Goal: Transaction & Acquisition: Purchase product/service

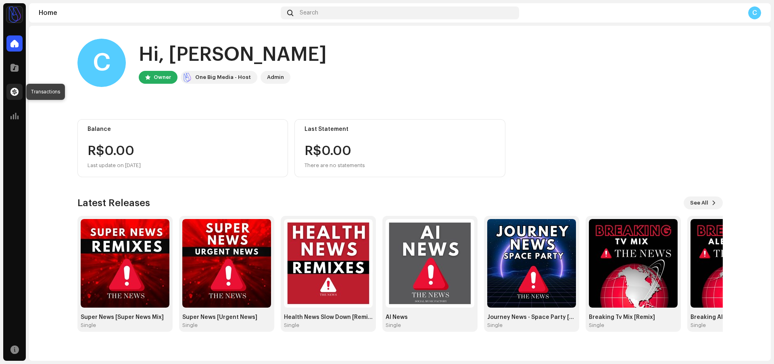
click at [15, 91] on span at bounding box center [14, 92] width 8 height 6
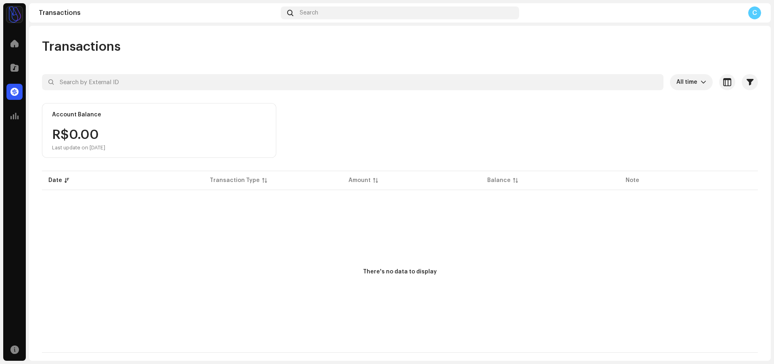
click at [15, 59] on div "Catalog" at bounding box center [14, 67] width 23 height 23
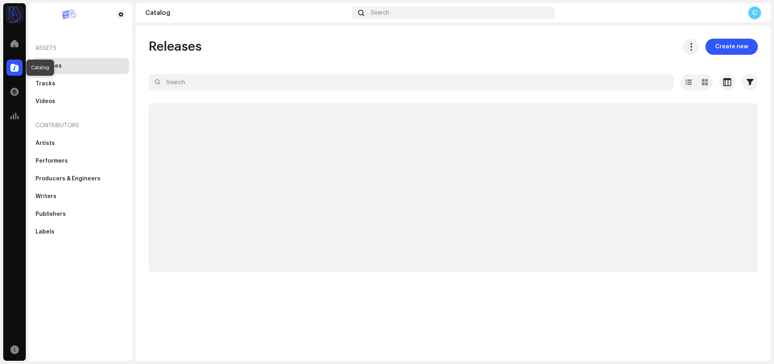
click at [15, 67] on span at bounding box center [14, 68] width 8 height 6
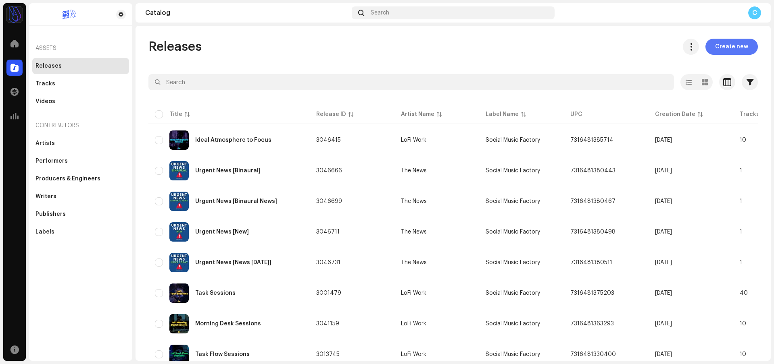
click at [736, 50] on span "Create new" at bounding box center [731, 47] width 33 height 16
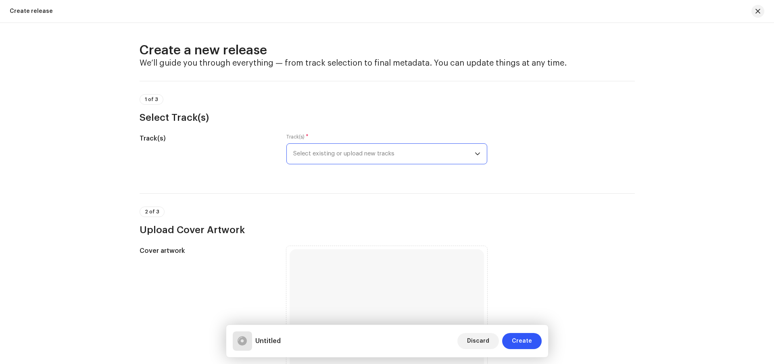
click at [408, 155] on span "Select existing or upload new tracks" at bounding box center [383, 154] width 181 height 20
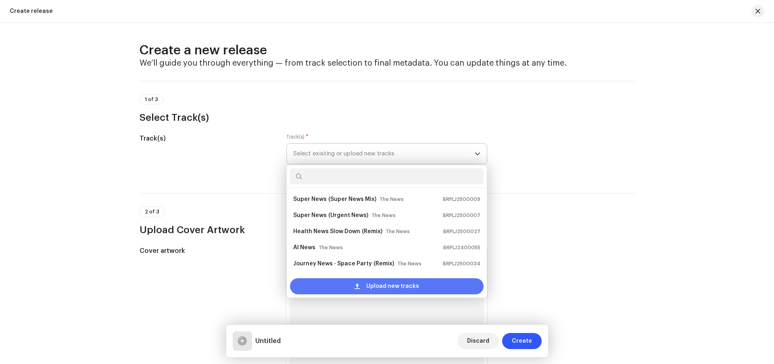
scroll to position [13, 0]
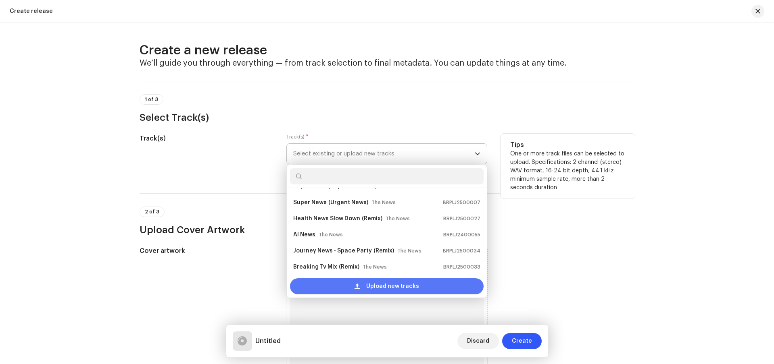
click at [404, 288] on span "Upload new tracks" at bounding box center [392, 287] width 53 height 16
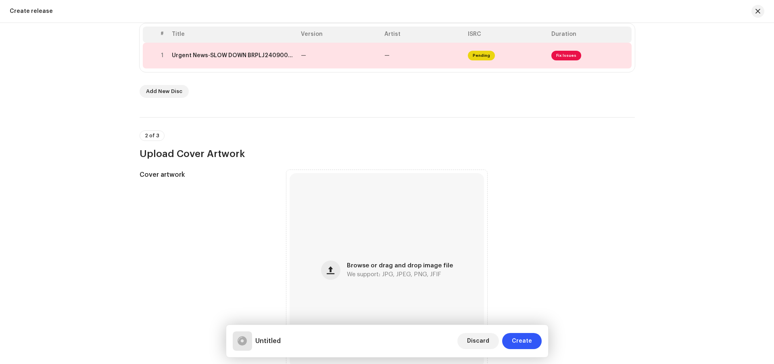
scroll to position [173, 0]
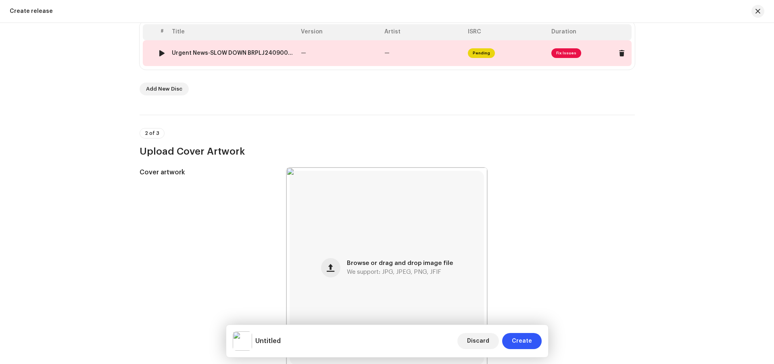
click at [566, 55] on span "Fix Issues" at bounding box center [566, 53] width 30 height 10
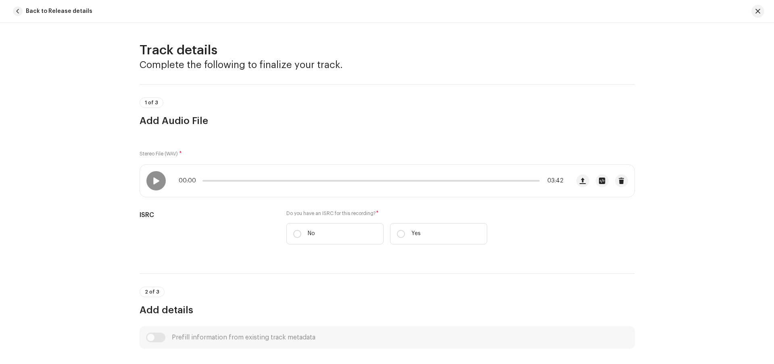
scroll to position [302, 0]
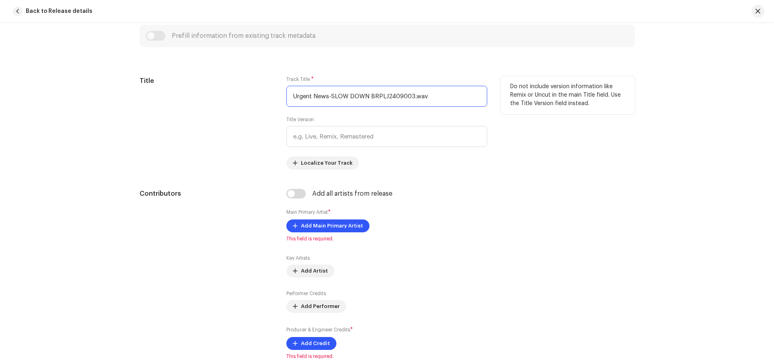
drag, startPoint x: 412, startPoint y: 96, endPoint x: 370, endPoint y: 96, distance: 42.7
click at [370, 96] on input "Urgent News-SLOW DOWN BRPLJ2409003.wav" at bounding box center [386, 96] width 201 height 21
drag, startPoint x: 327, startPoint y: 99, endPoint x: 581, endPoint y: 119, distance: 255.1
click at [581, 119] on div "Title Track Title * Urgent News-SLOW DOWN BRPLJ2409003.wav Title Version Locali…" at bounding box center [386, 123] width 495 height 94
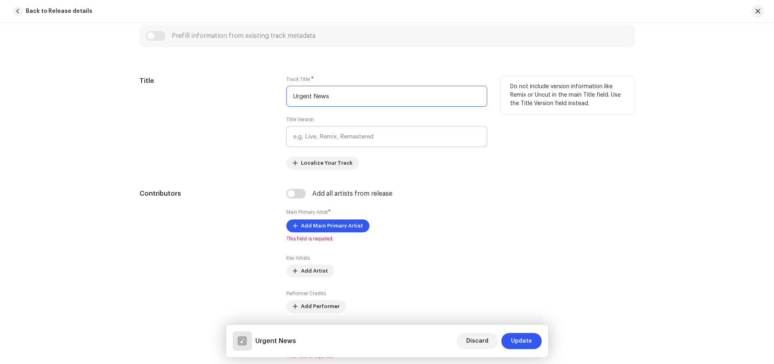
type input "Urgent News"
click at [361, 139] on input "text" at bounding box center [386, 136] width 201 height 21
paste input "BRPLJ2409003"
type input "BRPLJ2409003"
click at [335, 96] on input "Urgent News-SLOW DOWN BRPLJ2409003.wav" at bounding box center [386, 96] width 201 height 21
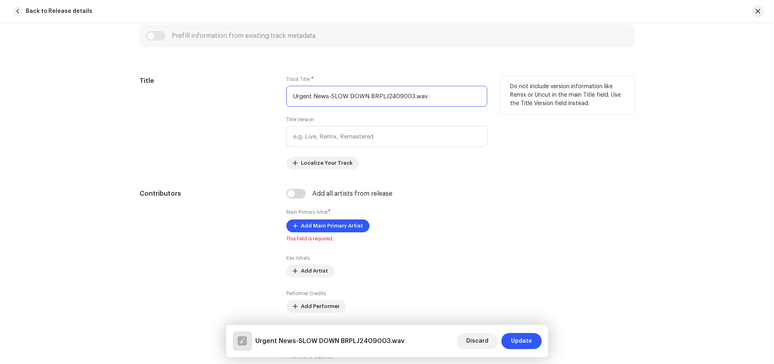
drag, startPoint x: 330, startPoint y: 96, endPoint x: 464, endPoint y: 101, distance: 134.3
click at [464, 101] on input "Urgent News-SLOW DOWN BRPLJ2409003.wav" at bounding box center [386, 96] width 201 height 21
type input "Urgent News"
click at [390, 140] on input "text" at bounding box center [386, 136] width 201 height 21
paste input "SLOW DOWN BRPLJ2409003.wav"
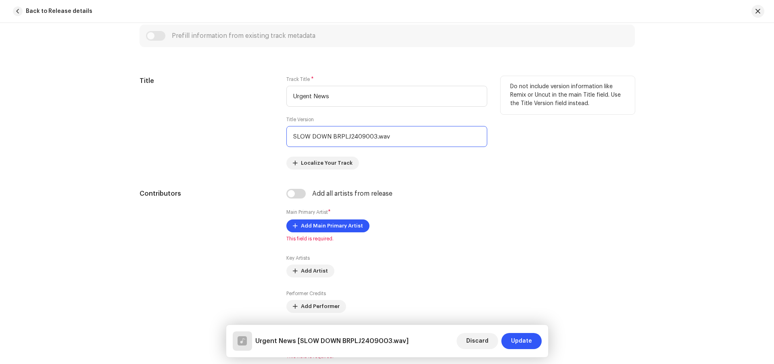
drag, startPoint x: 331, startPoint y: 137, endPoint x: 373, endPoint y: 139, distance: 42.8
click at [373, 139] on input "SLOW DOWN BRPLJ2409003.wav" at bounding box center [386, 136] width 201 height 21
click at [329, 135] on input "SLOW DOWN BRPLJ2409003.wav" at bounding box center [386, 136] width 201 height 21
drag, startPoint x: 329, startPoint y: 135, endPoint x: 460, endPoint y: 139, distance: 131.1
click at [460, 139] on input "SLOW DOWN BRPLJ2409003.wav" at bounding box center [386, 136] width 201 height 21
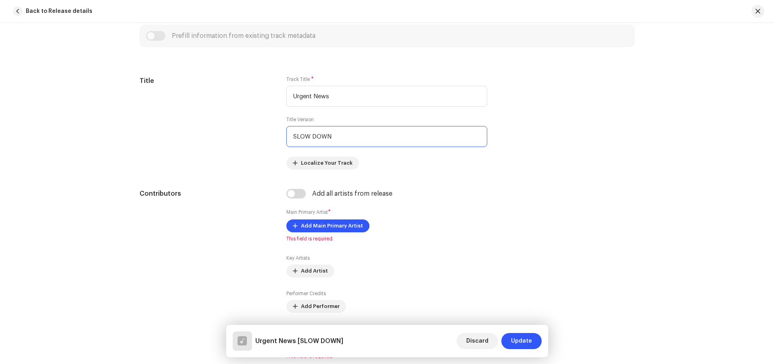
scroll to position [212, 0]
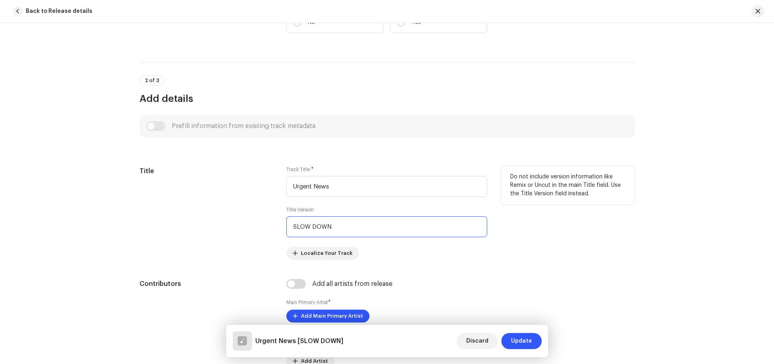
drag, startPoint x: 331, startPoint y: 229, endPoint x: 283, endPoint y: 229, distance: 47.6
click at [283, 229] on div "Title Track Title * Urgent News Title Version SLOW DOWN Localize Your Track Do …" at bounding box center [386, 213] width 495 height 94
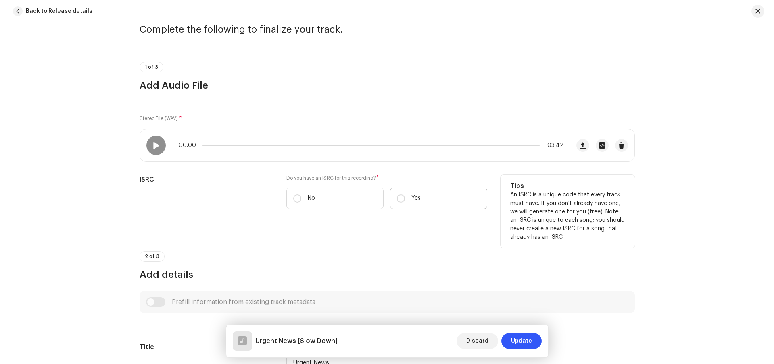
type input "Slow Down"
click at [414, 204] on label "Yes" at bounding box center [438, 198] width 97 height 21
click at [405, 203] on input "Yes" at bounding box center [401, 199] width 8 height 8
radio input "true"
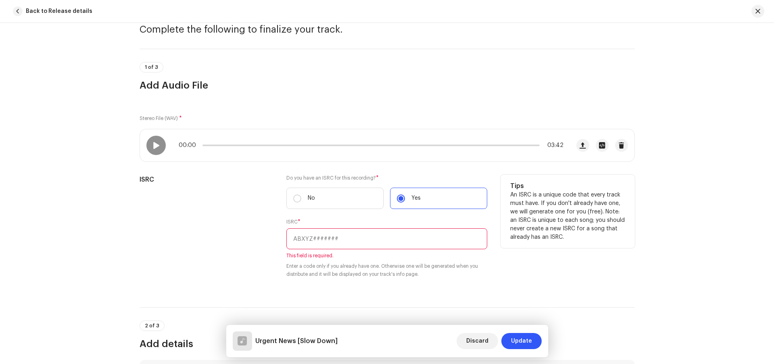
click at [345, 242] on input "text" at bounding box center [386, 239] width 201 height 21
paste input "BRPLJ2409003"
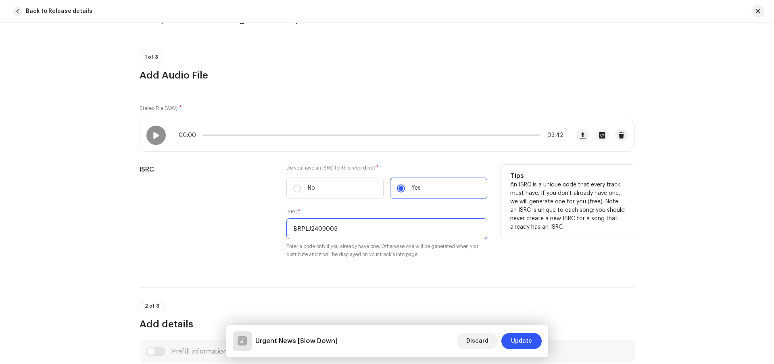
scroll to position [56, 0]
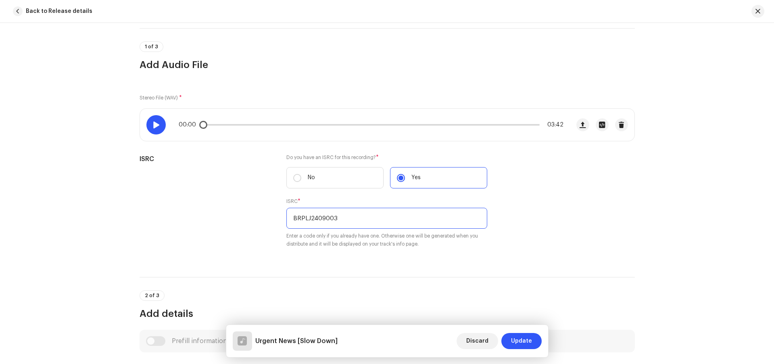
type input "BRPLJ2409003"
click at [163, 125] on div at bounding box center [155, 124] width 19 height 19
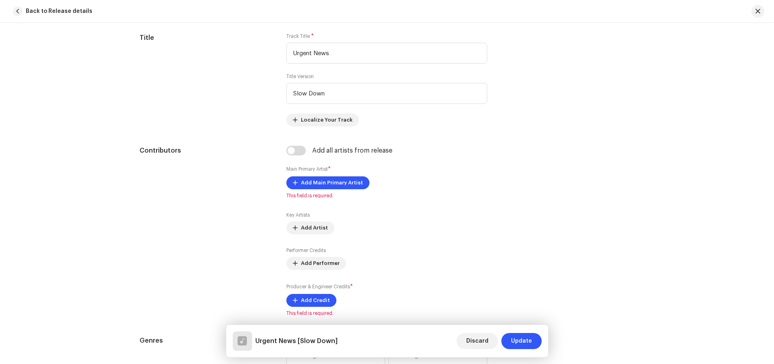
scroll to position [446, 0]
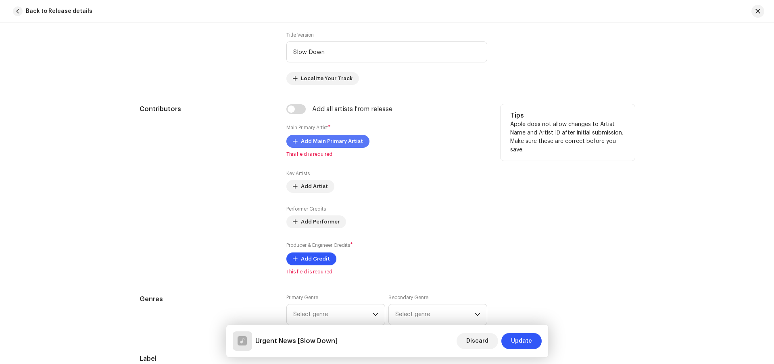
click at [352, 143] on span "Add Main Primary Artist" at bounding box center [332, 141] width 62 height 16
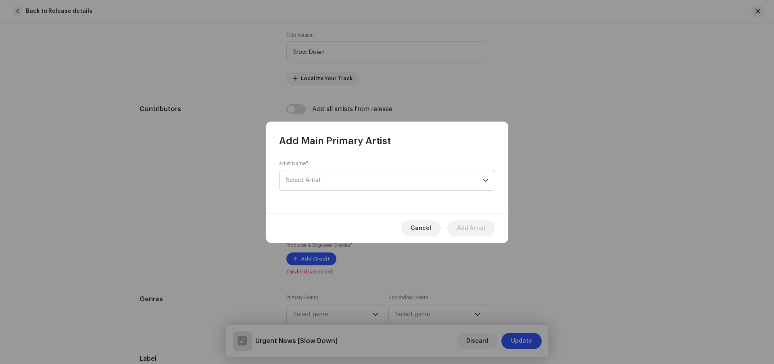
click at [355, 174] on span "Select Artist" at bounding box center [384, 181] width 197 height 20
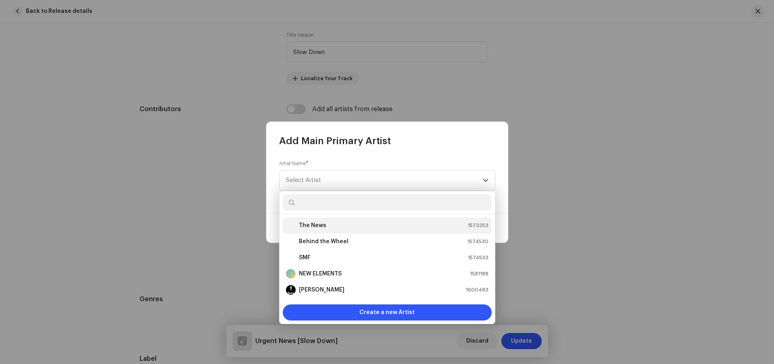
click at [324, 225] on strong "The News" at bounding box center [312, 226] width 27 height 8
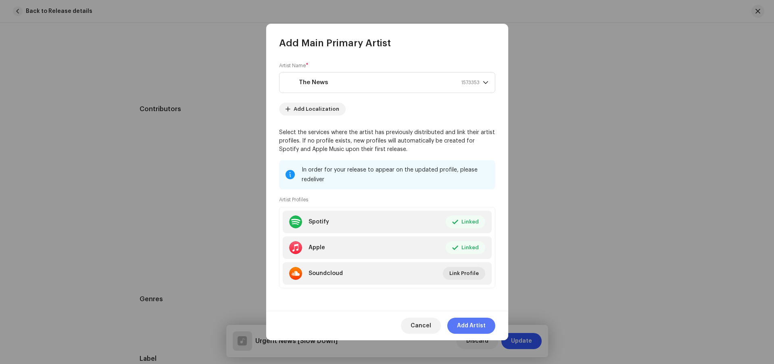
click at [482, 320] on span "Add Artist" at bounding box center [471, 326] width 29 height 16
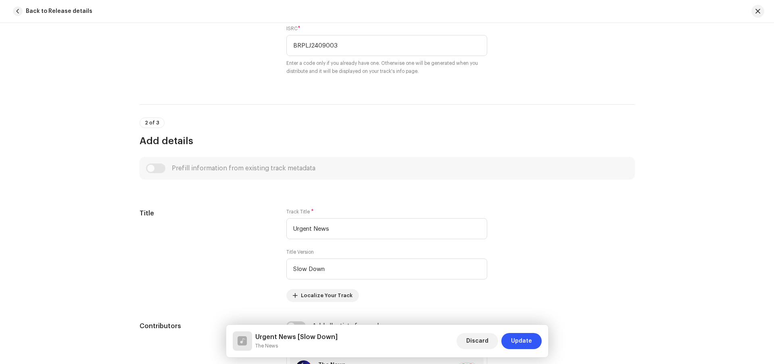
scroll to position [0, 0]
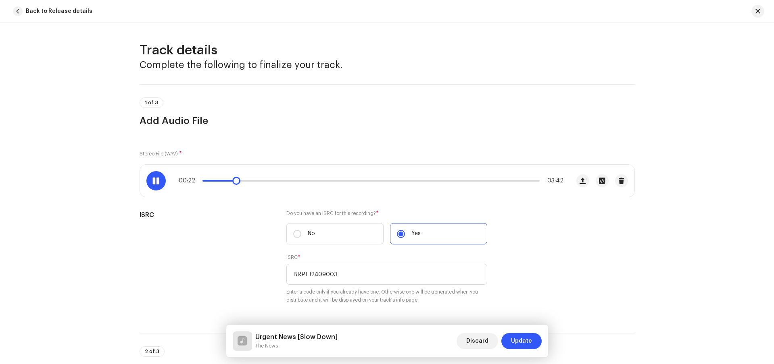
click at [156, 185] on div at bounding box center [155, 180] width 19 height 19
click at [530, 181] on p-slider at bounding box center [370, 181] width 337 height 2
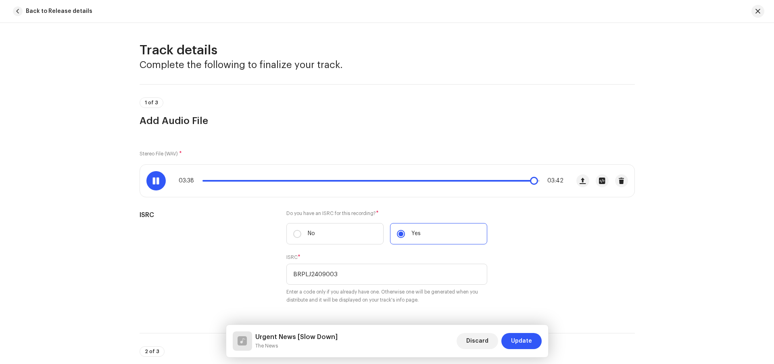
click at [516, 183] on div "03:38 03:42" at bounding box center [371, 181] width 385 height 6
click at [515, 180] on span at bounding box center [368, 181] width 333 height 2
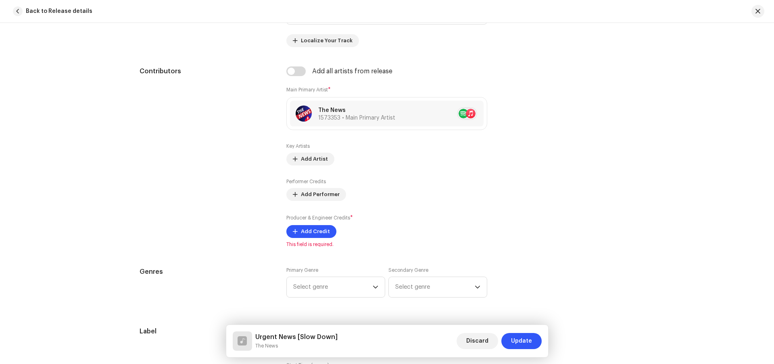
scroll to position [489, 0]
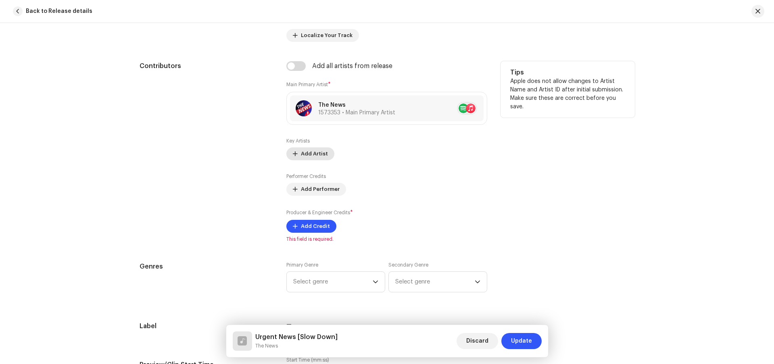
click at [318, 158] on span "Add Artist" at bounding box center [314, 154] width 27 height 16
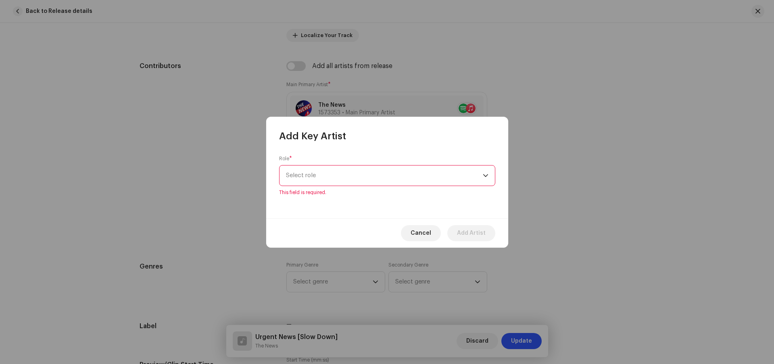
click at [441, 226] on div "Cancel Add Artist" at bounding box center [387, 232] width 242 height 29
click at [425, 231] on span "Cancel" at bounding box center [420, 233] width 21 height 16
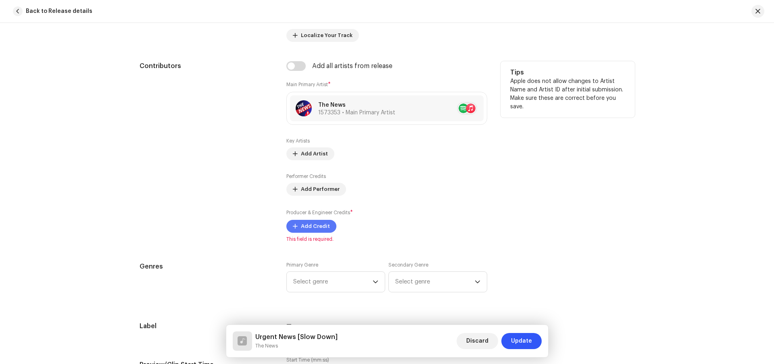
click at [298, 227] on button "Add Credit" at bounding box center [311, 226] width 50 height 13
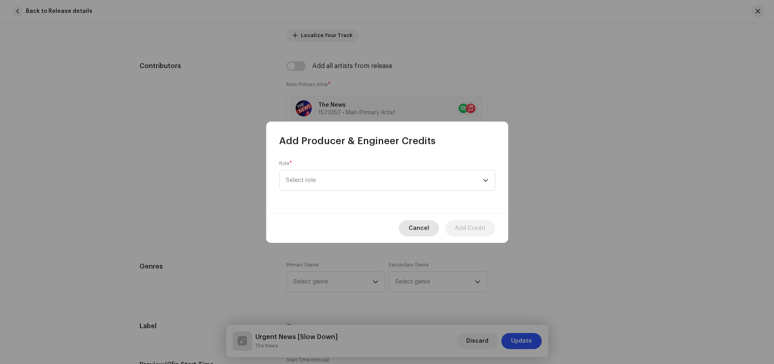
click at [418, 223] on div "Cancel Add Credit" at bounding box center [387, 228] width 242 height 29
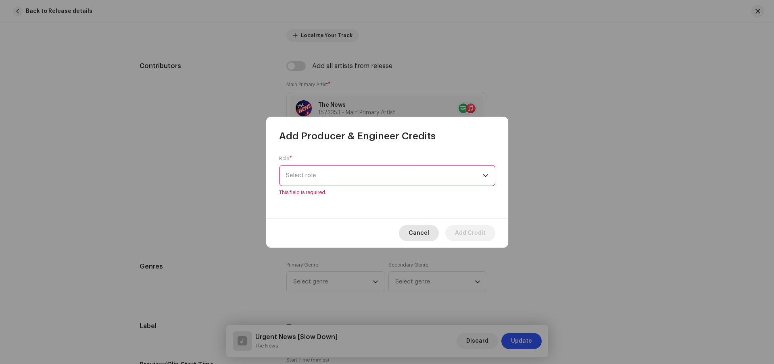
click at [434, 233] on button "Cancel" at bounding box center [419, 233] width 40 height 16
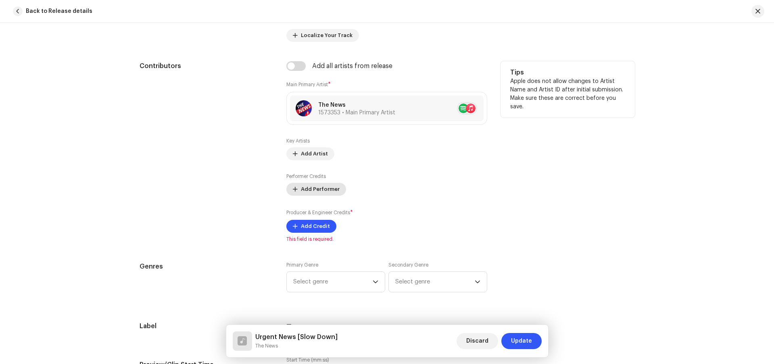
click at [315, 189] on span "Add Performer" at bounding box center [320, 189] width 39 height 16
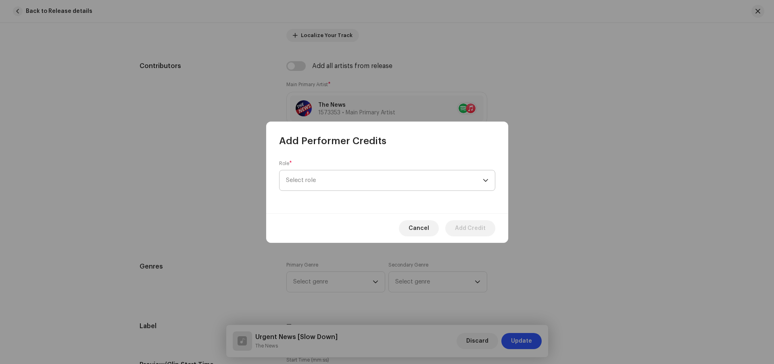
click at [328, 183] on span "Select role" at bounding box center [384, 181] width 197 height 20
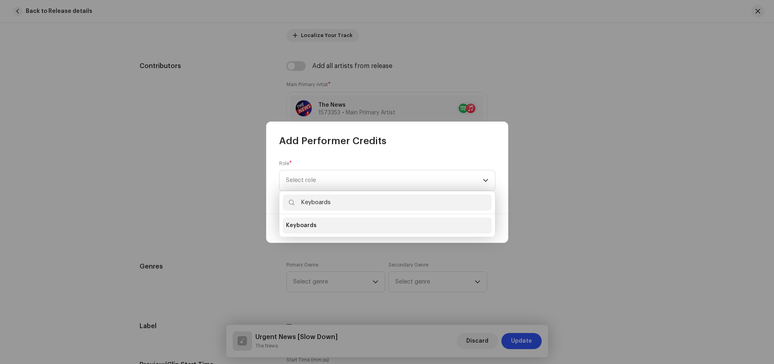
type input "Keyboards"
click at [305, 225] on span "Keyboards" at bounding box center [301, 226] width 31 height 8
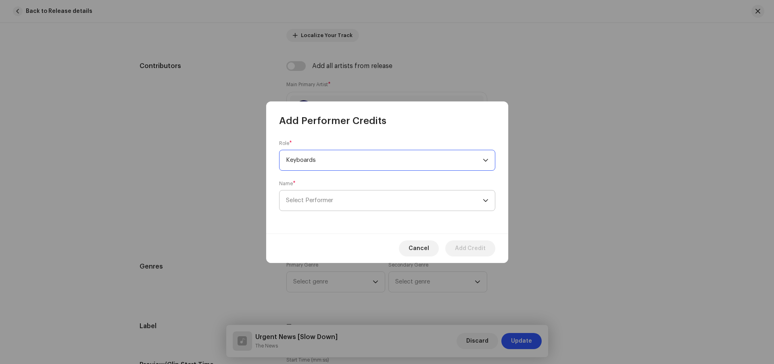
click at [318, 198] on span "Select Performer" at bounding box center [309, 201] width 47 height 6
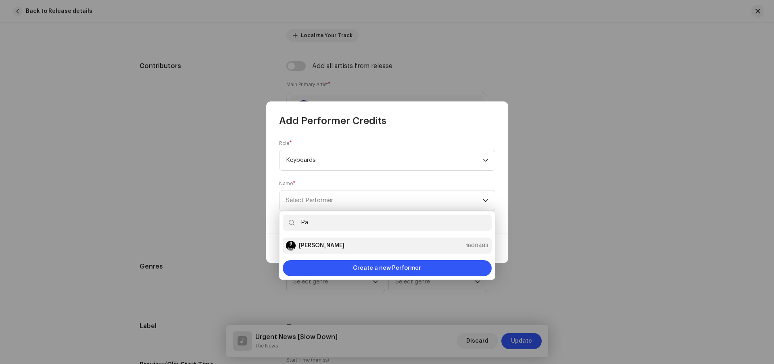
type input "Pa"
click at [313, 246] on strong "[PERSON_NAME]" at bounding box center [322, 246] width 46 height 8
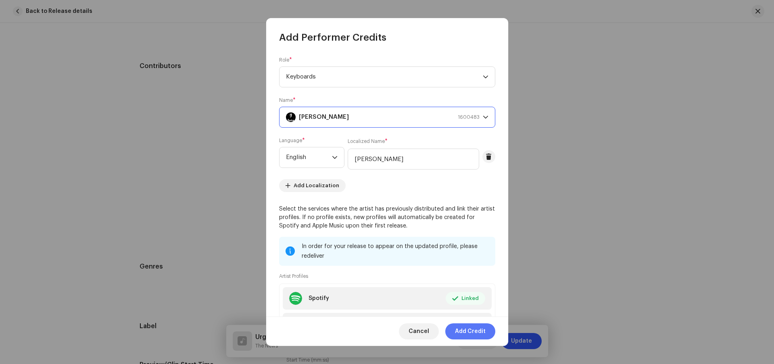
click at [470, 332] on span "Add Credit" at bounding box center [470, 332] width 31 height 16
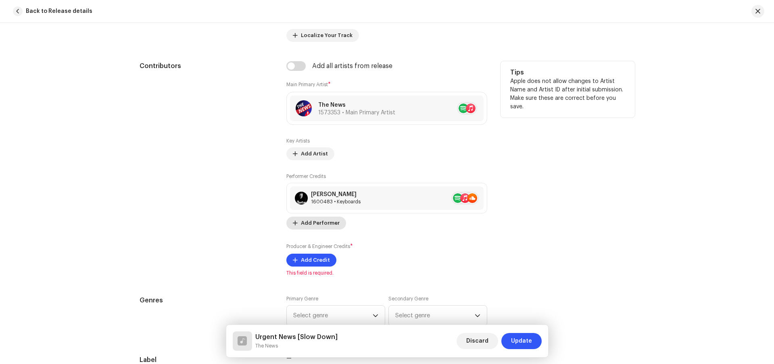
click at [326, 225] on span "Add Performer" at bounding box center [320, 223] width 39 height 16
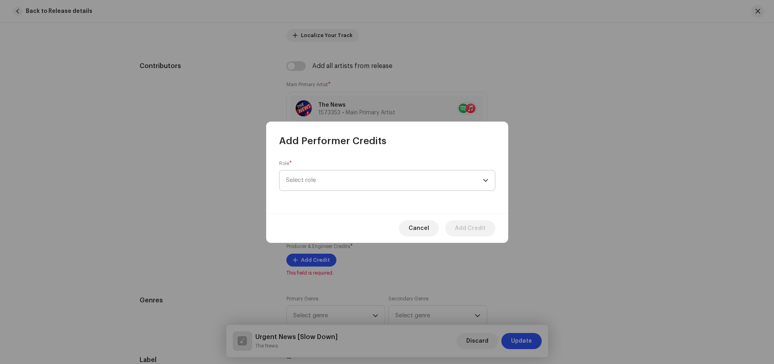
click at [368, 189] on span "Select role" at bounding box center [384, 181] width 197 height 20
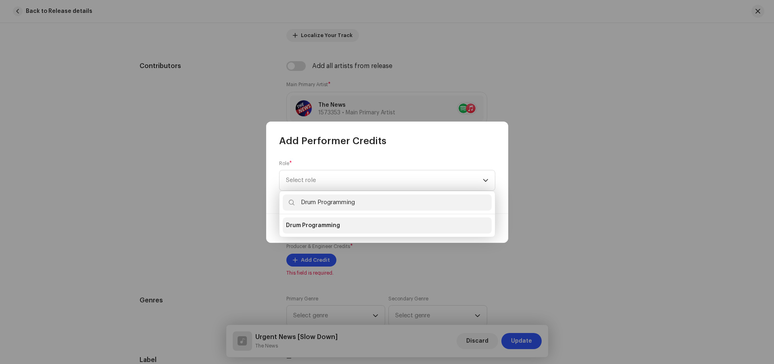
type input "Drum Programming"
click at [319, 224] on span "Drum Programming" at bounding box center [313, 226] width 54 height 8
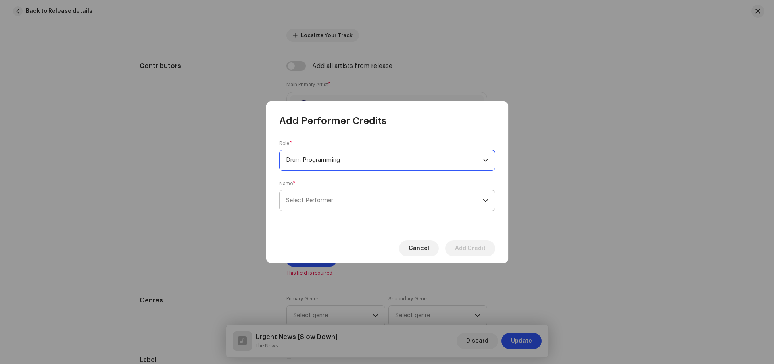
click at [318, 198] on span "Select Performer" at bounding box center [309, 201] width 47 height 6
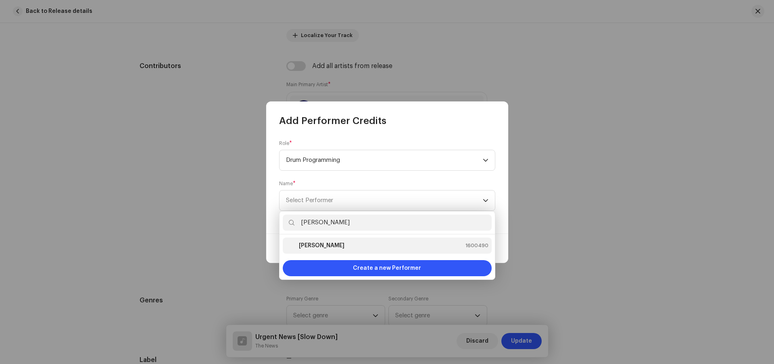
type input "[PERSON_NAME]"
click at [314, 246] on strong "[PERSON_NAME]" at bounding box center [322, 246] width 46 height 8
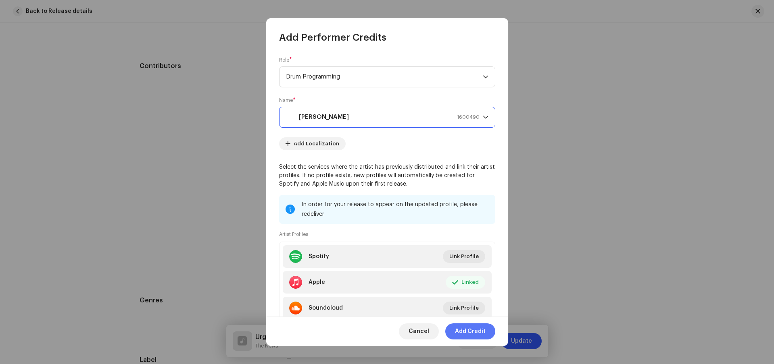
click at [470, 332] on span "Add Credit" at bounding box center [470, 332] width 31 height 16
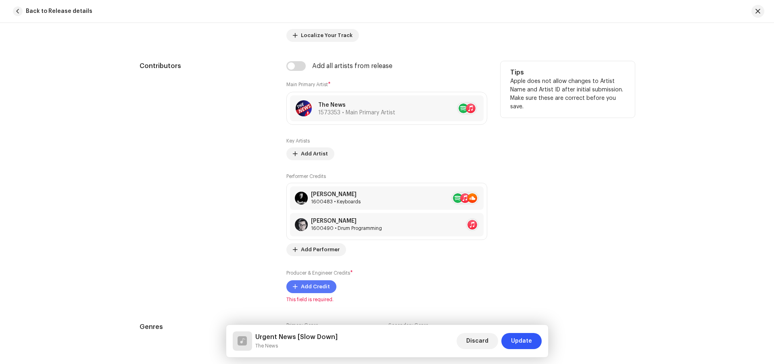
click at [302, 284] on span "Add Credit" at bounding box center [315, 287] width 29 height 16
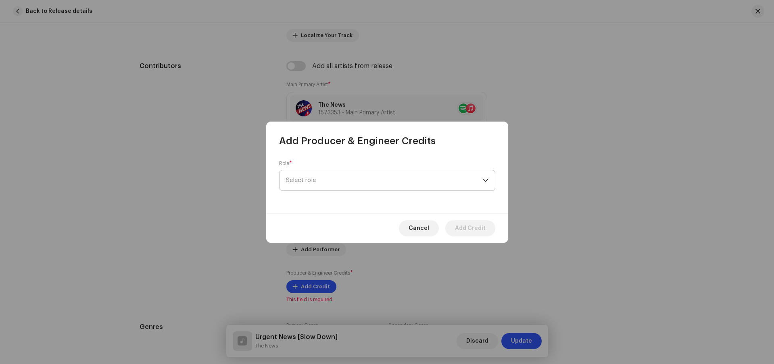
click at [320, 180] on span "Select role" at bounding box center [384, 181] width 197 height 20
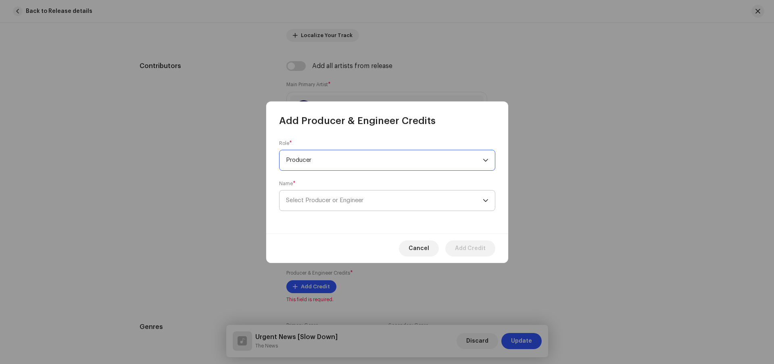
click at [331, 198] on span "Select Producer or Engineer" at bounding box center [324, 201] width 77 height 6
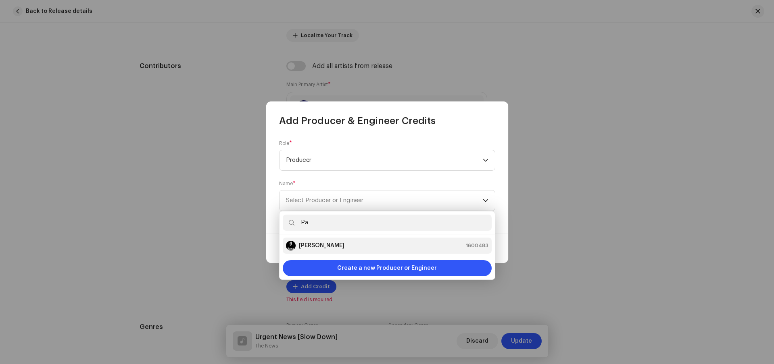
type input "Pa"
click at [313, 246] on strong "[PERSON_NAME]" at bounding box center [322, 246] width 46 height 8
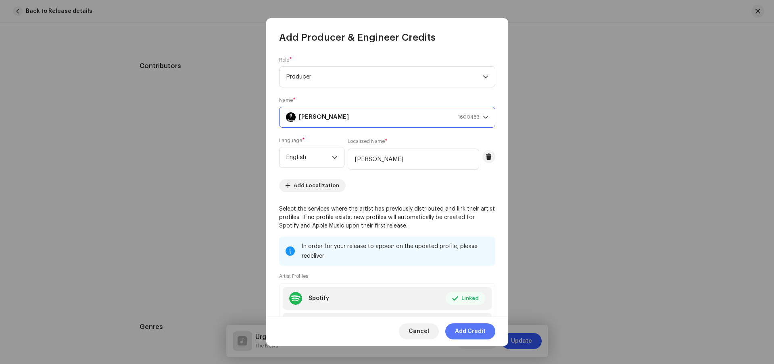
click at [470, 332] on span "Add Credit" at bounding box center [470, 332] width 31 height 16
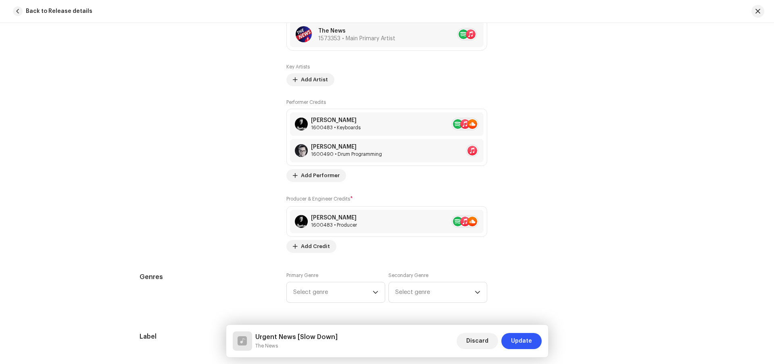
scroll to position [647, 0]
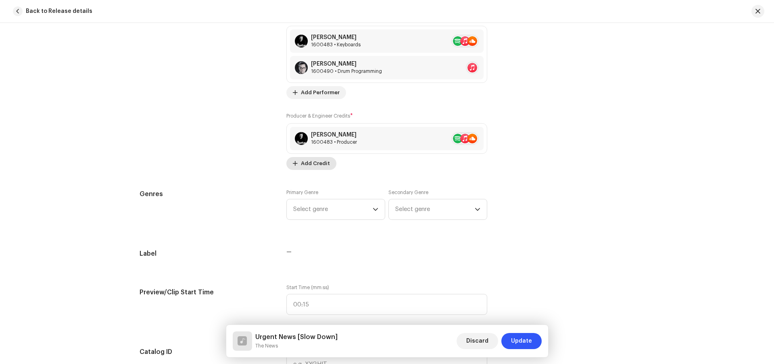
click at [316, 167] on span "Add Credit" at bounding box center [315, 164] width 29 height 16
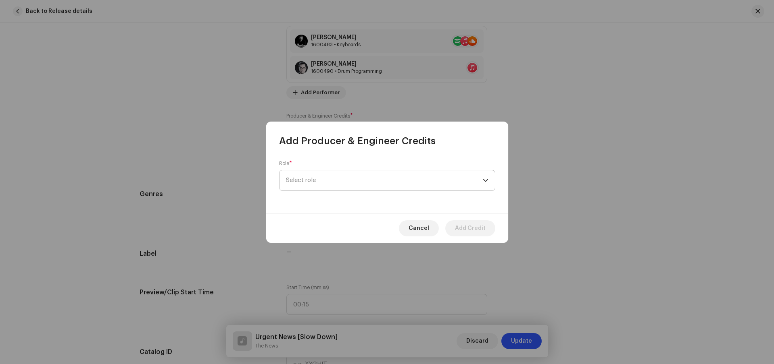
click at [322, 182] on span "Select role" at bounding box center [384, 181] width 197 height 20
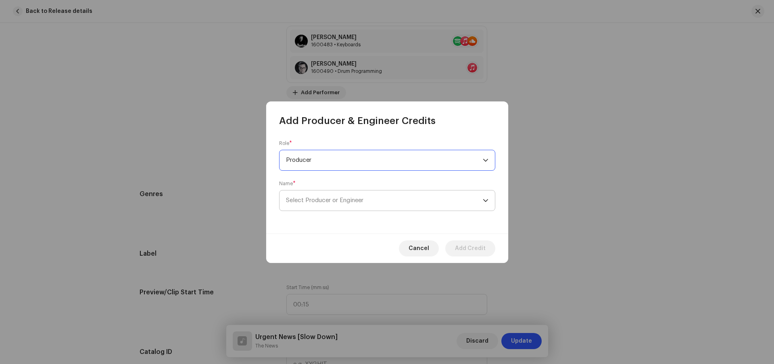
click at [331, 198] on span "Select Producer or Engineer" at bounding box center [324, 201] width 77 height 6
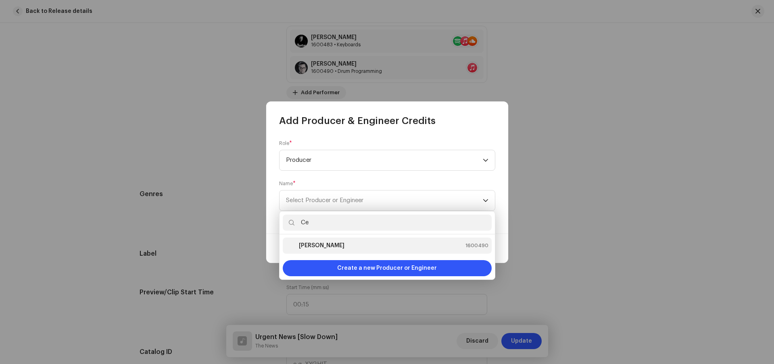
type input "Ce"
click at [310, 246] on strong "[PERSON_NAME]" at bounding box center [322, 246] width 46 height 8
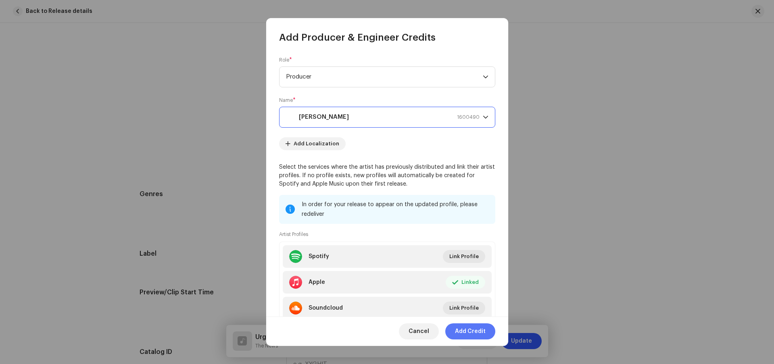
click at [471, 332] on span "Add Credit" at bounding box center [470, 332] width 31 height 16
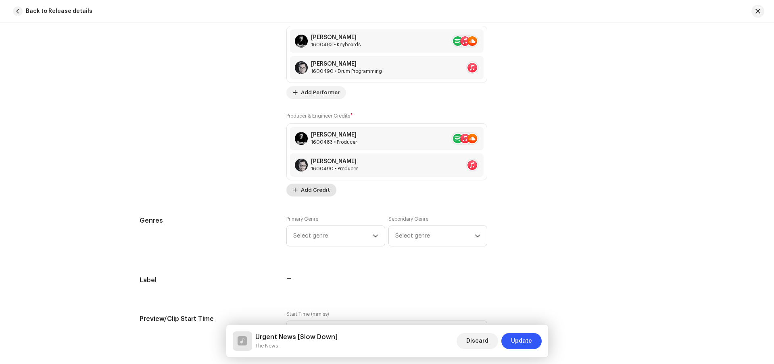
click at [317, 194] on span "Add Credit" at bounding box center [315, 190] width 29 height 16
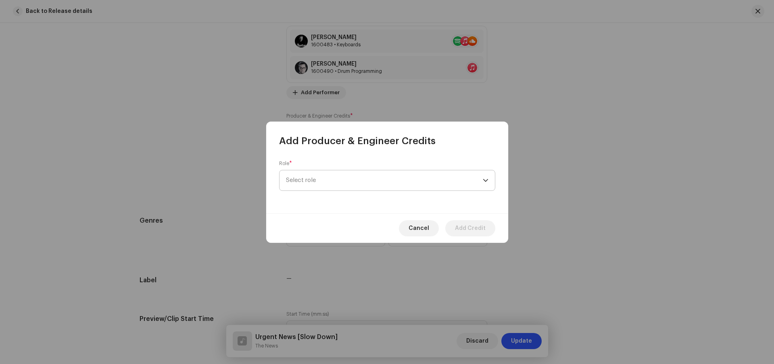
click at [329, 185] on span "Select role" at bounding box center [384, 181] width 197 height 20
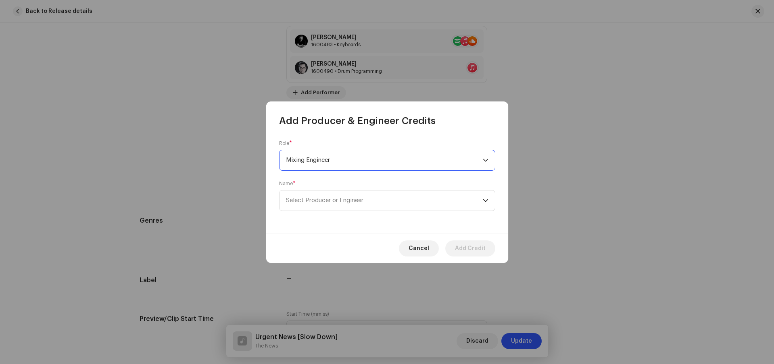
scroll to position [190, 0]
click at [331, 198] on span "Select Producer or Engineer" at bounding box center [324, 201] width 77 height 6
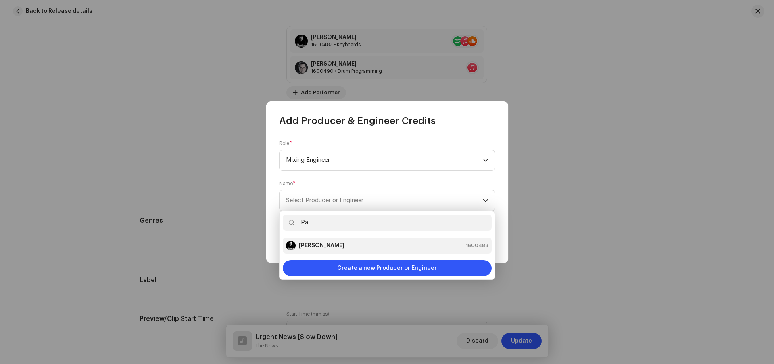
type input "Pa"
click at [313, 246] on strong "[PERSON_NAME]" at bounding box center [322, 246] width 46 height 8
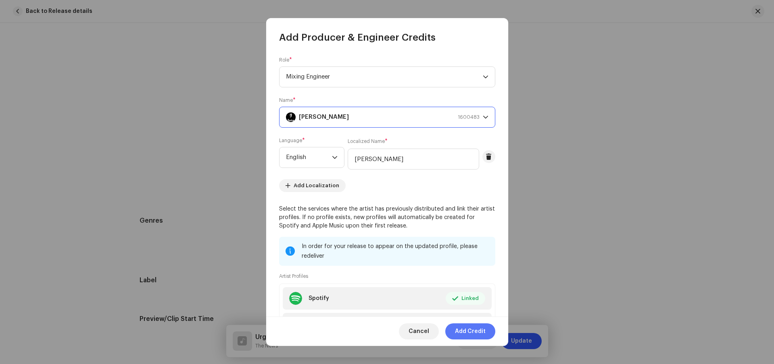
click at [472, 332] on span "Add Credit" at bounding box center [470, 332] width 31 height 16
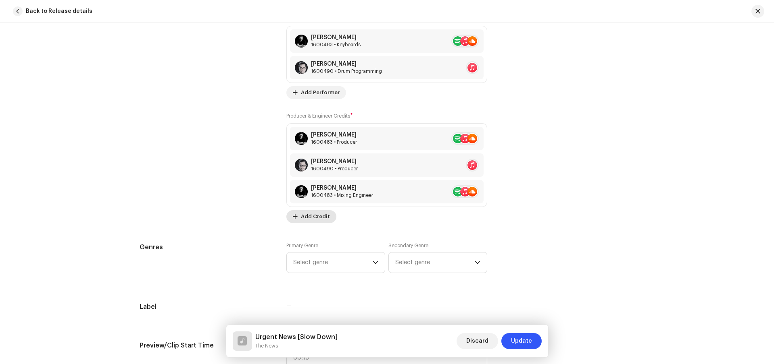
click at [318, 213] on span "Add Credit" at bounding box center [315, 217] width 29 height 16
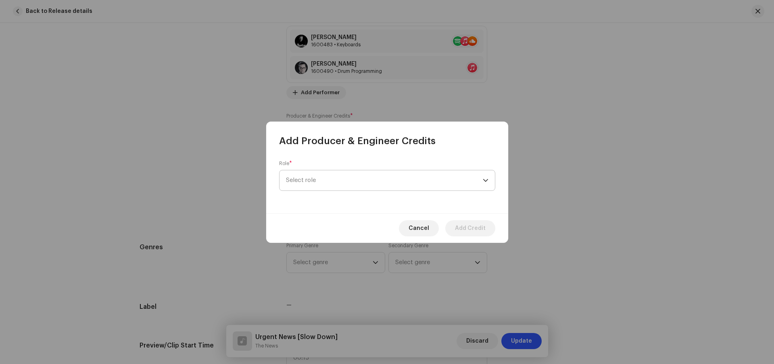
click at [347, 181] on span "Select role" at bounding box center [384, 181] width 197 height 20
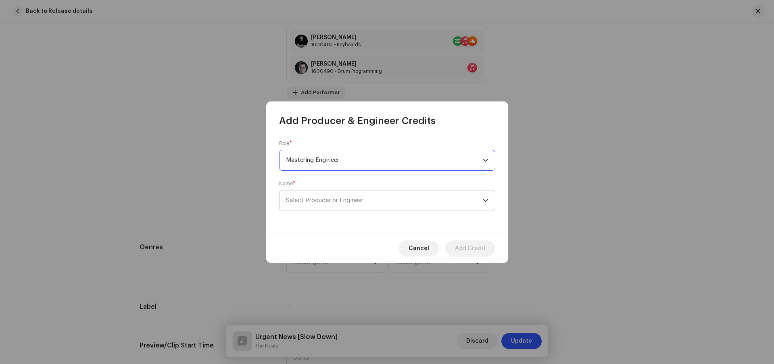
click at [329, 202] on span "Select Producer or Engineer" at bounding box center [324, 201] width 77 height 6
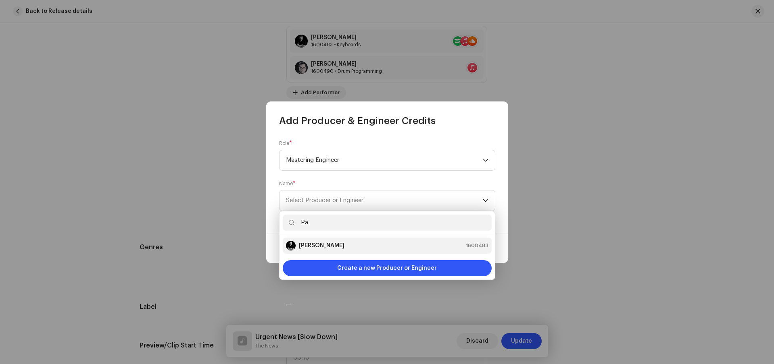
type input "Pa"
click at [313, 246] on strong "[PERSON_NAME]" at bounding box center [322, 246] width 46 height 8
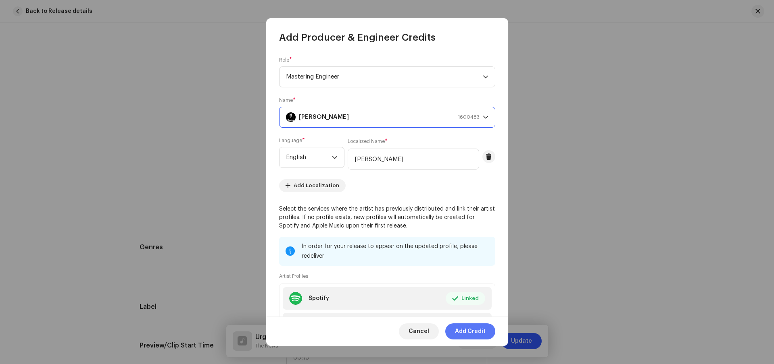
click at [471, 331] on span "Add Credit" at bounding box center [470, 332] width 31 height 16
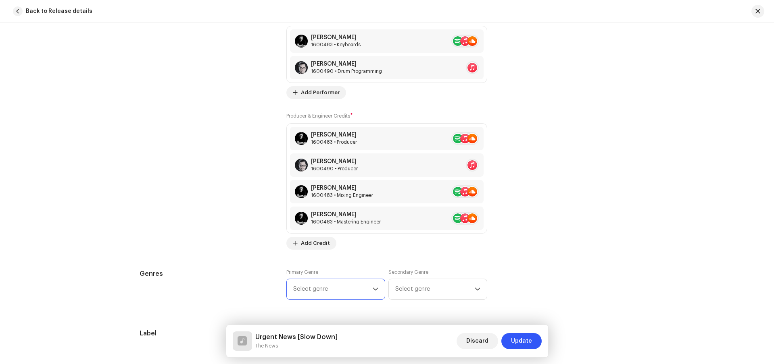
click at [314, 295] on span "Select genre" at bounding box center [332, 289] width 79 height 20
click at [435, 295] on span "Select genre" at bounding box center [434, 289] width 79 height 20
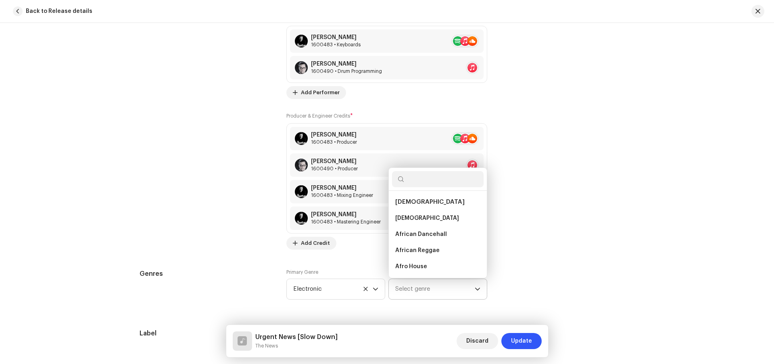
type input "Downtempo"
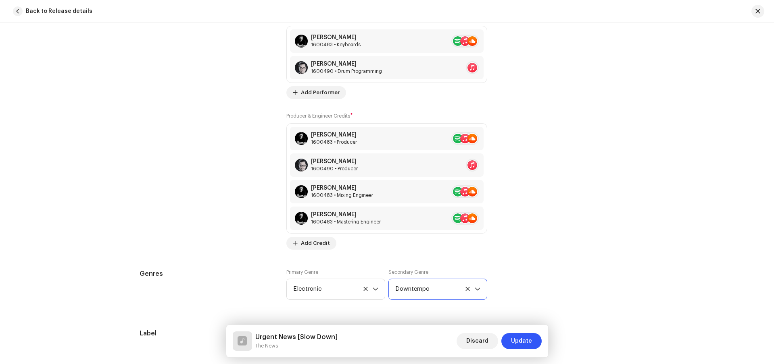
click at [435, 295] on span "Downtempo" at bounding box center [434, 289] width 79 height 20
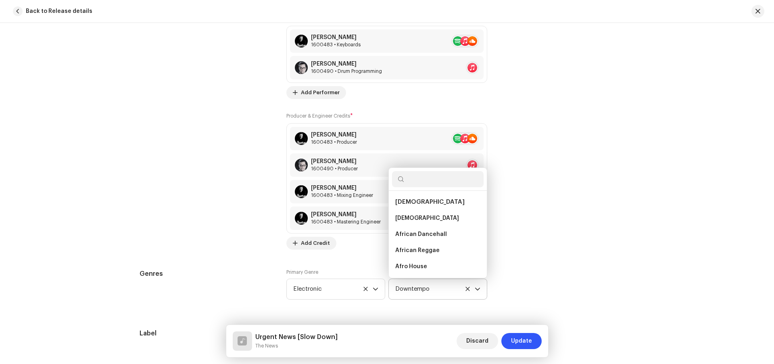
scroll to position [2922, 0]
type input "World"
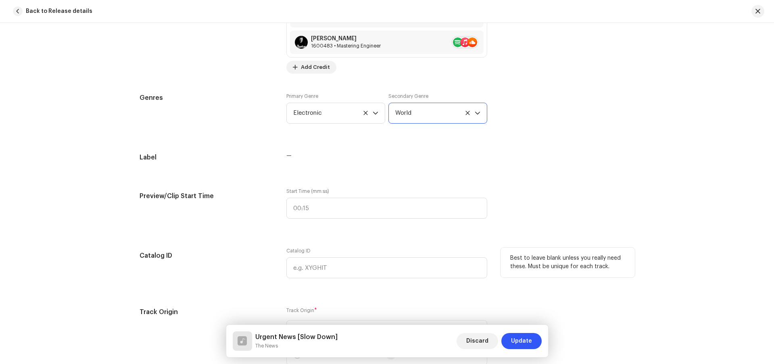
scroll to position [891, 0]
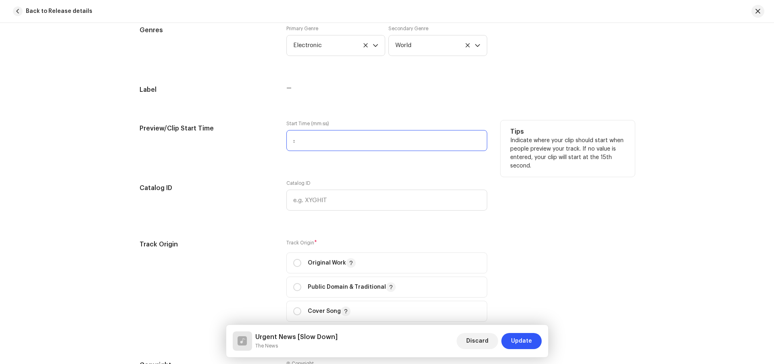
drag, startPoint x: 339, startPoint y: 139, endPoint x: 227, endPoint y: 135, distance: 112.5
click at [227, 135] on div "Preview/Clip Start Time Start Time (mm:ss) : Tips Indicate where your clip shou…" at bounding box center [386, 141] width 495 height 40
type input "00:00"
click at [297, 265] on input "radio" at bounding box center [297, 263] width 8 height 8
radio input "true"
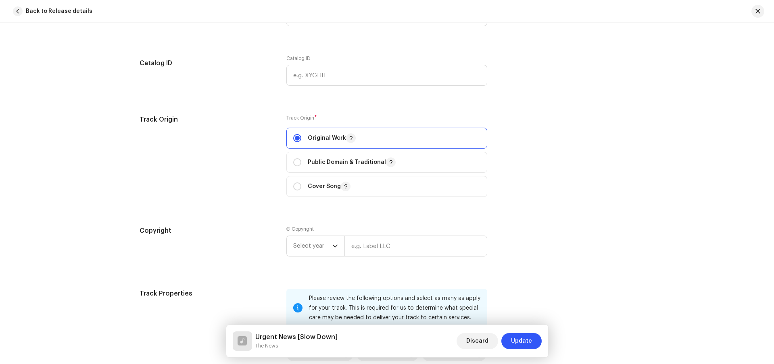
scroll to position [1099, 0]
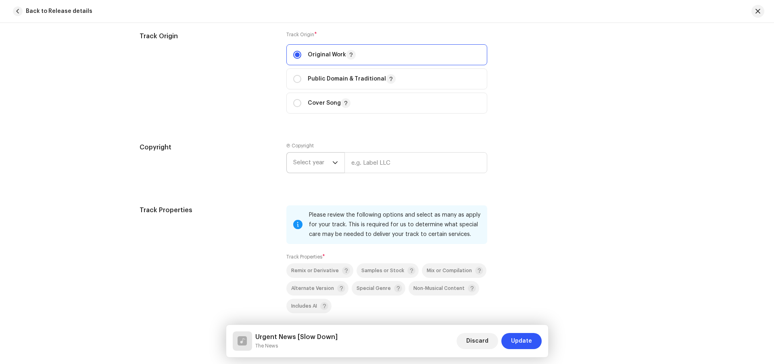
click at [301, 164] on span "Select year" at bounding box center [312, 163] width 39 height 20
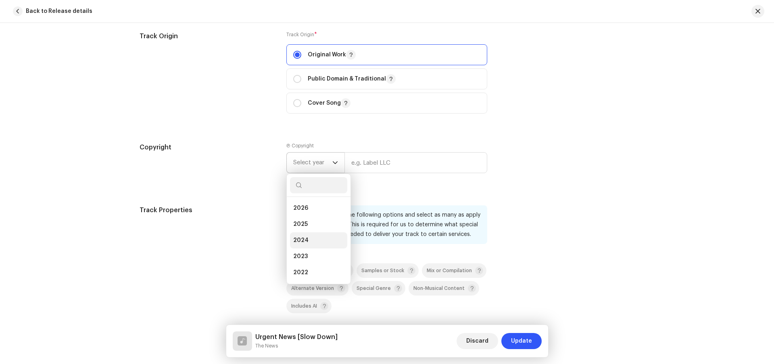
click at [316, 237] on li "2024" at bounding box center [318, 241] width 57 height 16
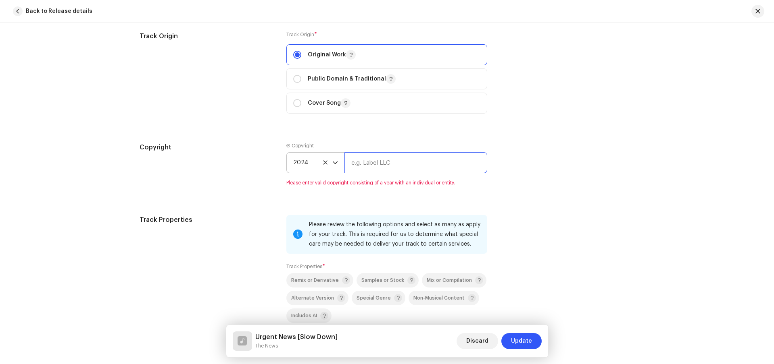
click at [375, 167] on input "text" at bounding box center [415, 162] width 143 height 21
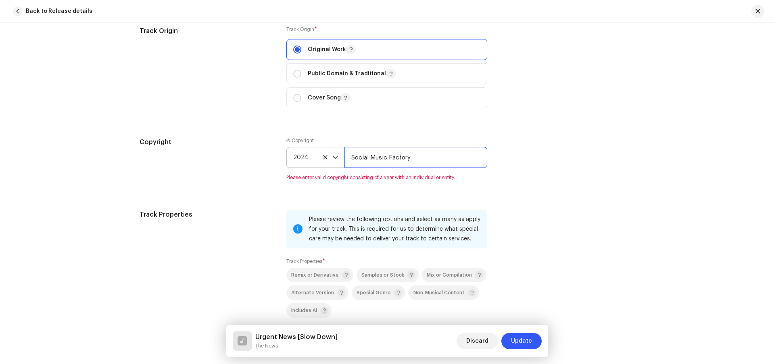
scroll to position [1276, 0]
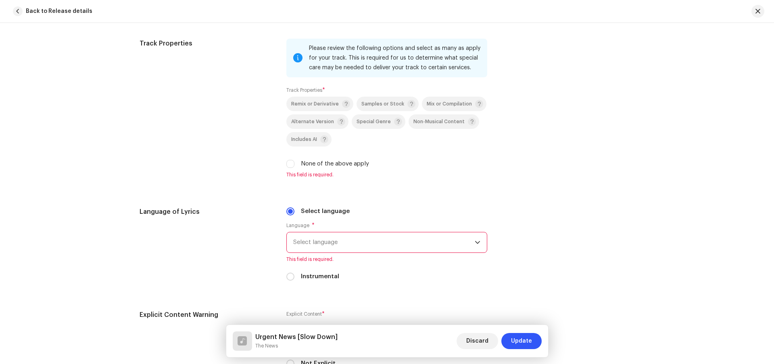
type input "Social Music Factory"
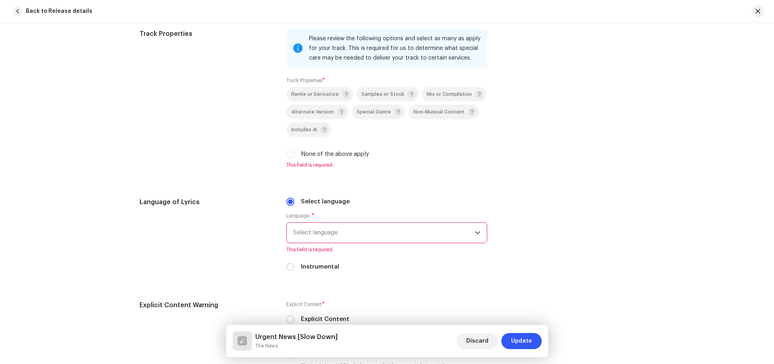
click at [344, 159] on label "None of the above apply" at bounding box center [335, 154] width 68 height 9
click at [294, 158] on input "None of the above apply" at bounding box center [290, 154] width 8 height 8
checkbox input "true"
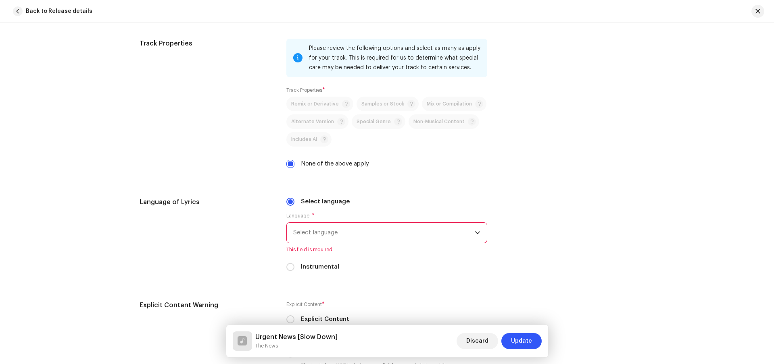
click at [301, 268] on label "Instrumental" at bounding box center [320, 267] width 38 height 9
click at [294, 268] on input "Instrumental" at bounding box center [290, 267] width 8 height 8
radio input "true"
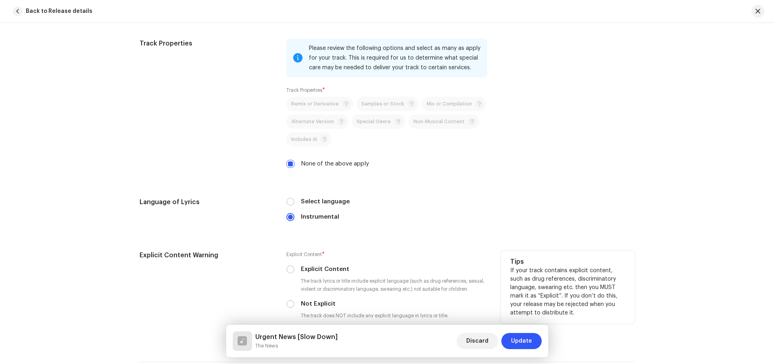
drag, startPoint x: 318, startPoint y: 306, endPoint x: 323, endPoint y: 305, distance: 5.8
click at [318, 306] on label "Not Explicit" at bounding box center [318, 304] width 35 height 9
click at [294, 306] on input "Not Explicit" at bounding box center [290, 304] width 8 height 8
radio input "true"
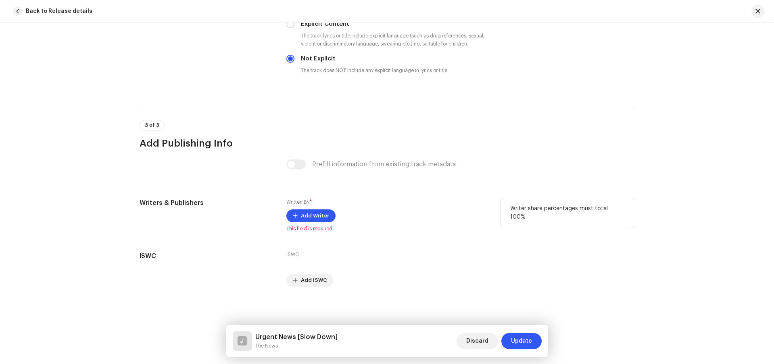
scroll to position [1507, 0]
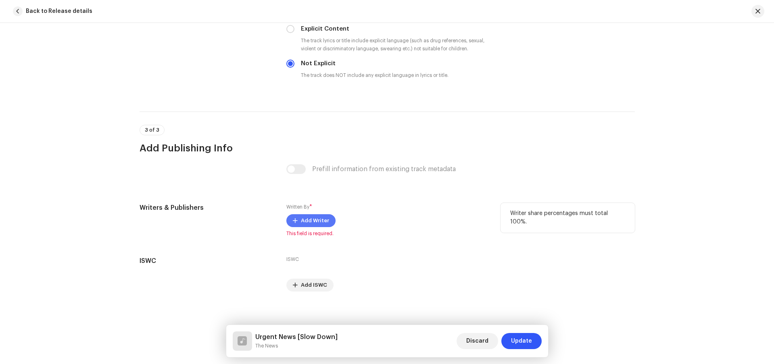
click at [321, 222] on span "Add Writer" at bounding box center [315, 221] width 28 height 16
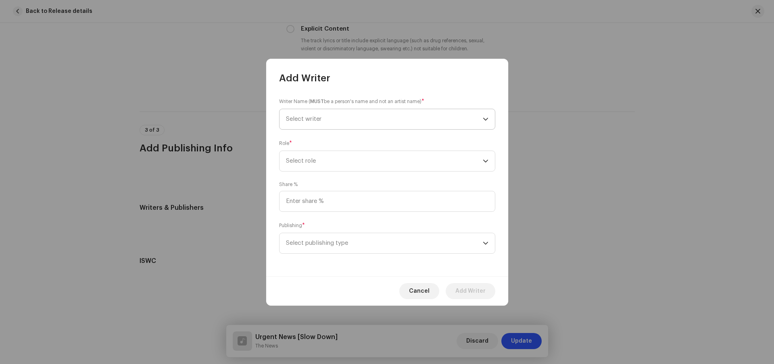
click at [348, 122] on span "Select writer" at bounding box center [384, 119] width 197 height 20
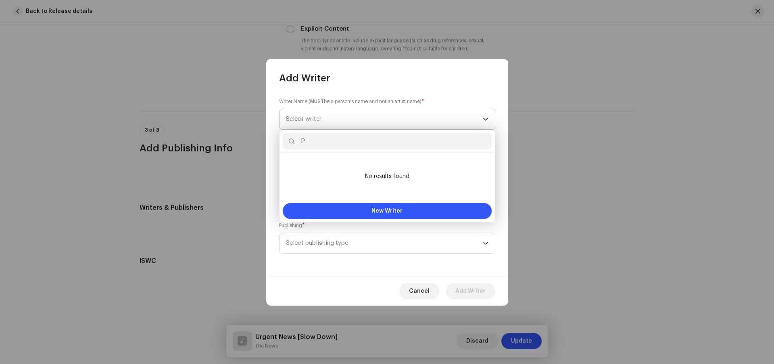
type input "Pa"
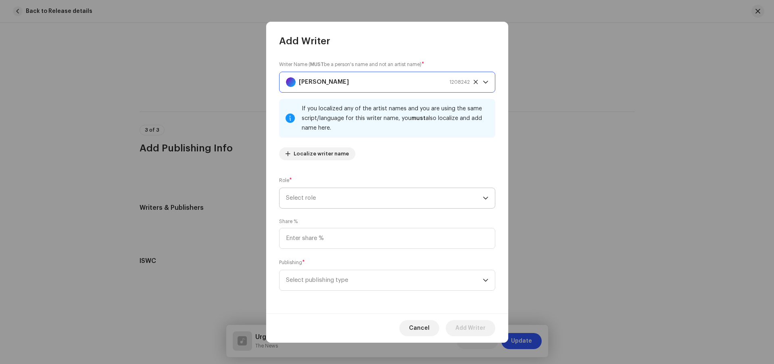
click at [388, 194] on span "Select role" at bounding box center [384, 198] width 197 height 20
click at [304, 235] on input at bounding box center [387, 238] width 216 height 21
type input "50.00"
click at [472, 328] on span "Add Writer" at bounding box center [470, 328] width 30 height 16
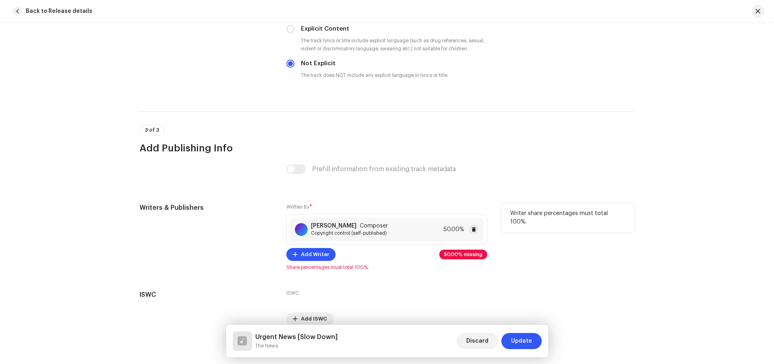
click at [363, 240] on div "[PERSON_NAME] Composer Copyright control (self-published) 50.00%" at bounding box center [387, 229] width 194 height 23
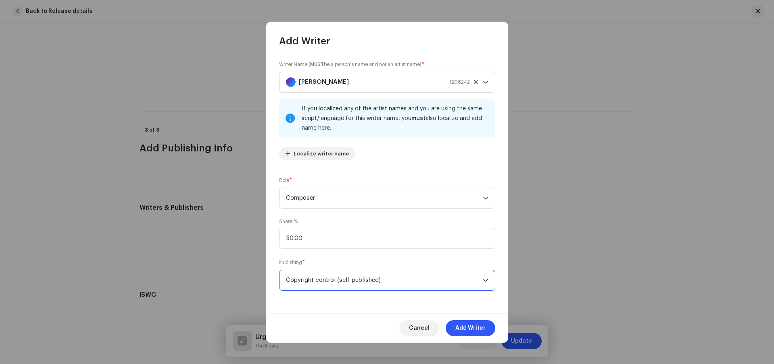
click at [360, 286] on span "Copyright control (self-published)" at bounding box center [384, 281] width 197 height 20
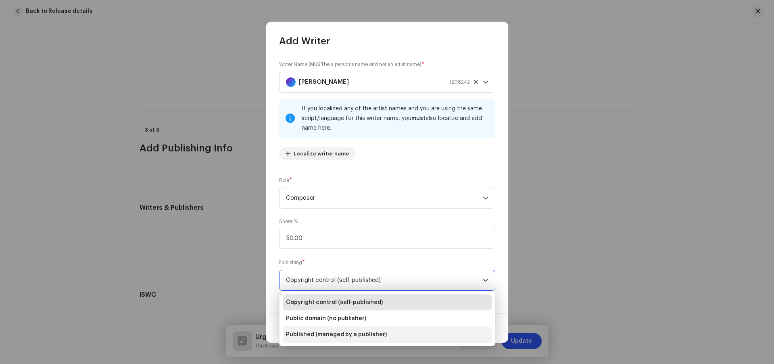
click at [364, 338] on span "Published (managed by a publisher)" at bounding box center [336, 335] width 101 height 8
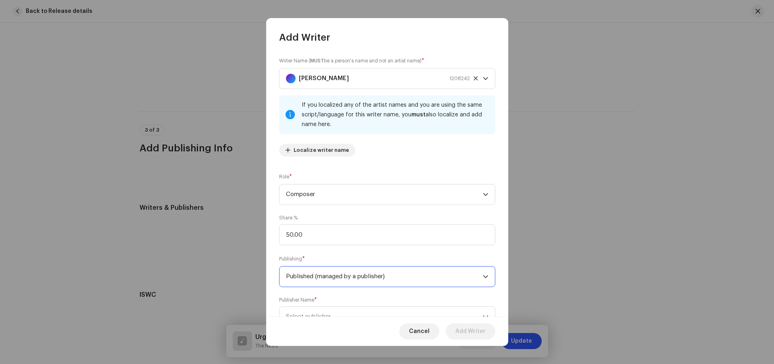
click at [366, 317] on div "Cancel Add Writer" at bounding box center [387, 331] width 242 height 29
click at [366, 314] on span "Select publisher" at bounding box center [384, 317] width 197 height 20
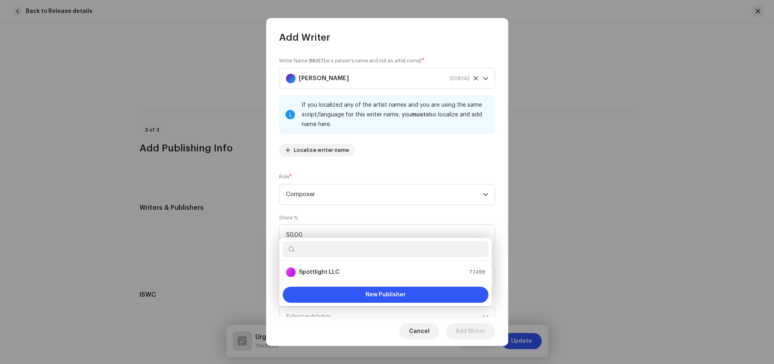
click at [365, 262] on ul "Spottlight LLC 77498" at bounding box center [385, 272] width 212 height 23
click at [374, 274] on div "Spottlight LLC 77498" at bounding box center [385, 273] width 199 height 10
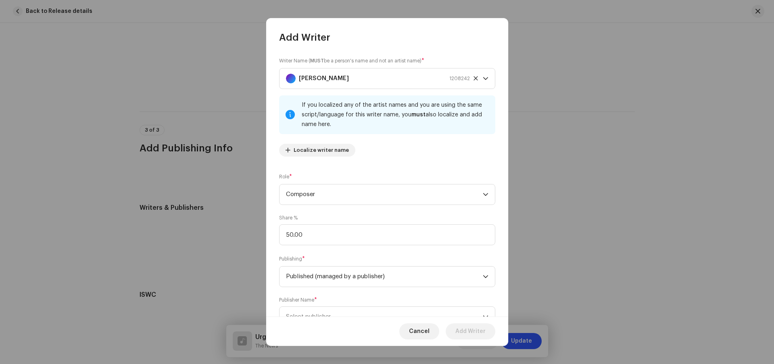
scroll to position [10, 0]
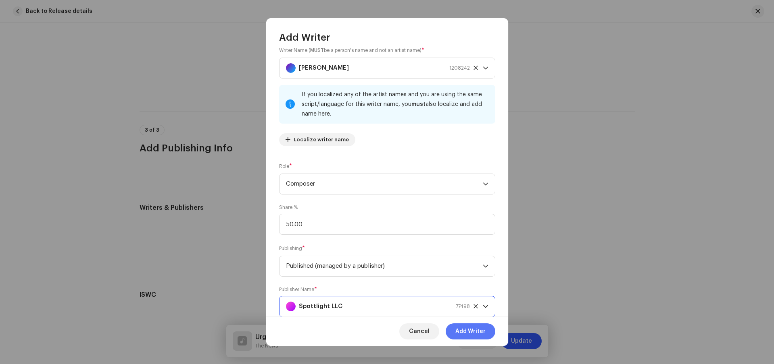
click at [471, 334] on span "Add Writer" at bounding box center [470, 332] width 30 height 16
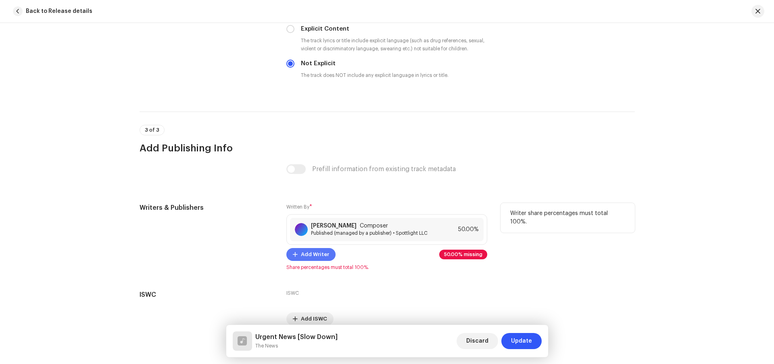
click at [315, 255] on span "Add Writer" at bounding box center [315, 255] width 28 height 16
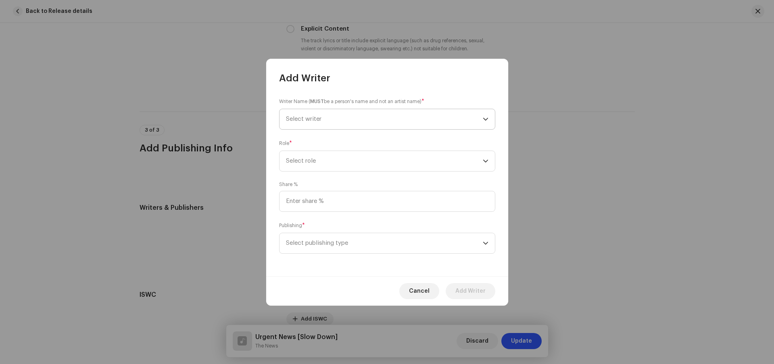
click at [328, 123] on span "Select writer" at bounding box center [384, 119] width 197 height 20
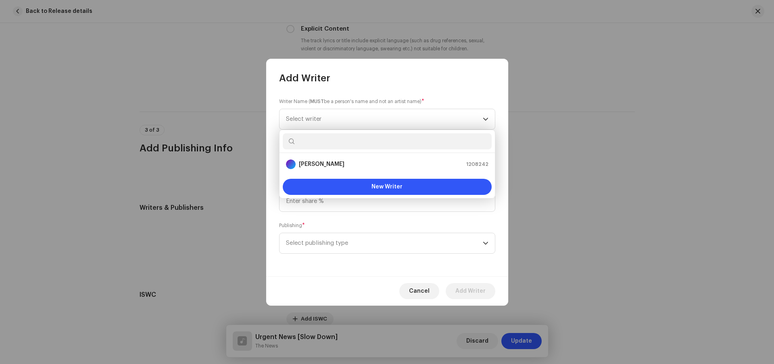
click at [335, 150] on div at bounding box center [386, 141] width 215 height 23
click at [335, 147] on input "text" at bounding box center [387, 141] width 209 height 16
type input "Ce"
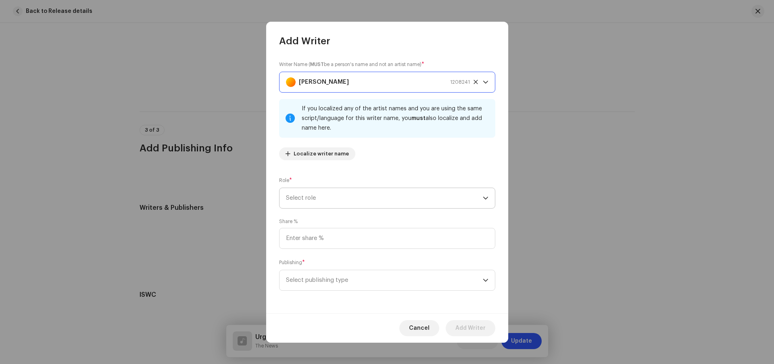
click at [388, 194] on span "Select role" at bounding box center [384, 198] width 197 height 20
click at [304, 235] on input at bounding box center [387, 238] width 216 height 21
type input "50.00"
click at [472, 328] on span "Add Writer" at bounding box center [470, 328] width 30 height 16
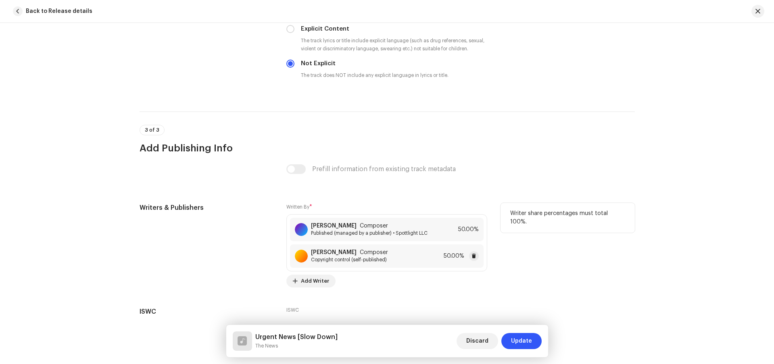
click at [347, 258] on span "Copyright control (self-published)" at bounding box center [349, 260] width 77 height 6
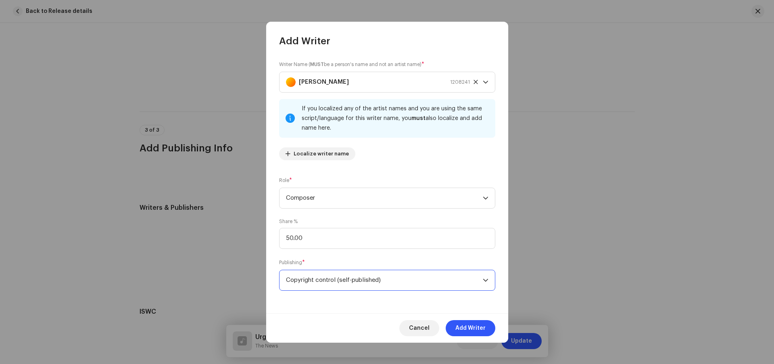
click at [351, 279] on span "Copyright control (self-published)" at bounding box center [384, 281] width 197 height 20
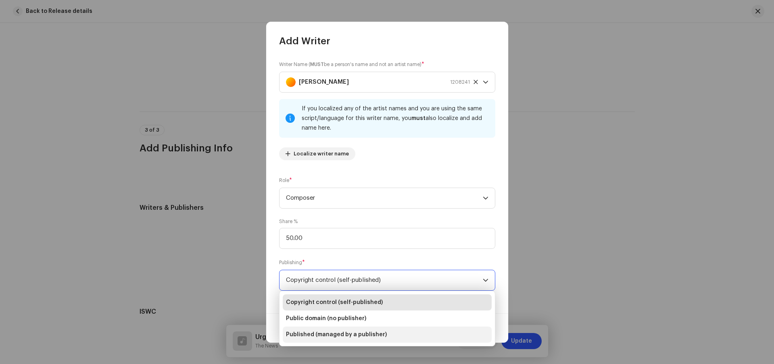
click at [348, 332] on span "Published (managed by a publisher)" at bounding box center [336, 335] width 101 height 8
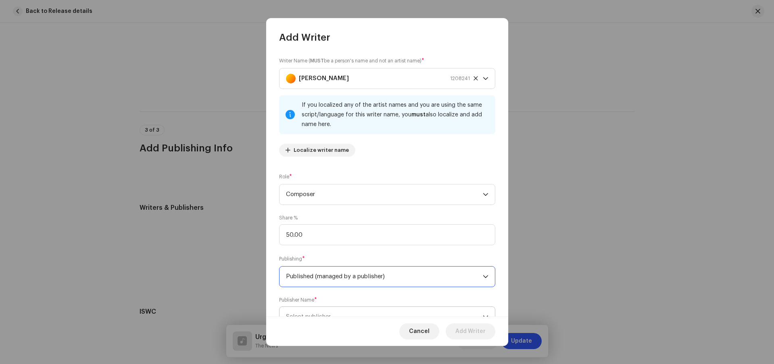
click at [344, 312] on span "Select publisher" at bounding box center [384, 317] width 197 height 20
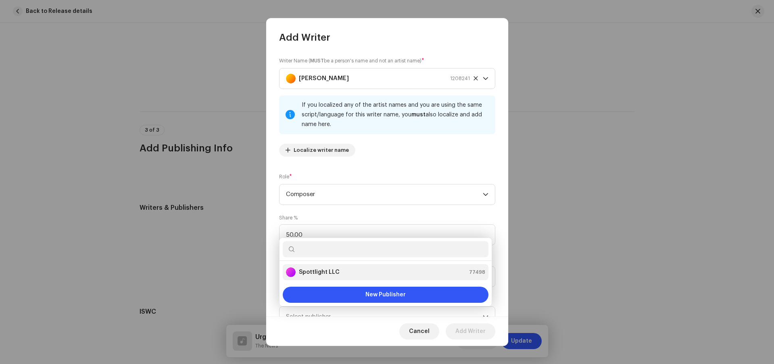
click at [348, 275] on div "Spottlight LLC 77498" at bounding box center [385, 273] width 199 height 10
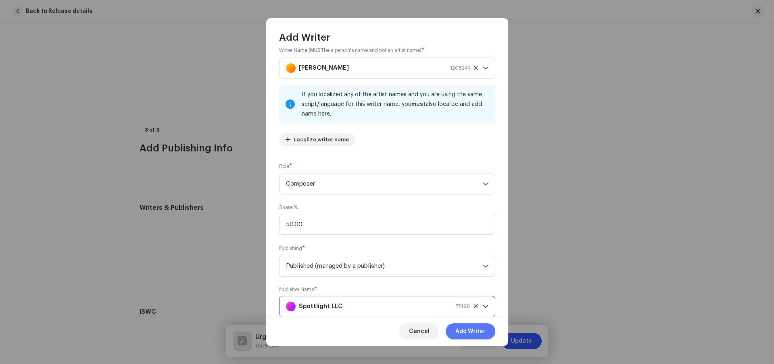
click at [469, 331] on span "Add Writer" at bounding box center [470, 332] width 30 height 16
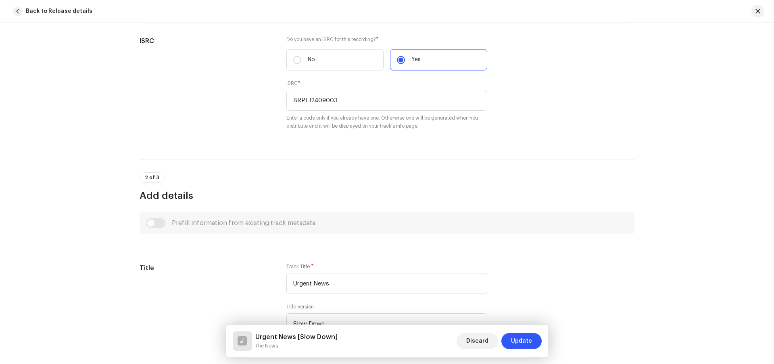
scroll to position [302, 0]
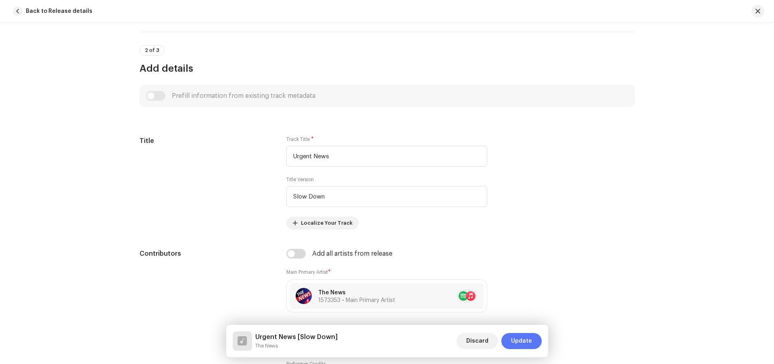
click at [529, 345] on span "Update" at bounding box center [521, 341] width 21 height 16
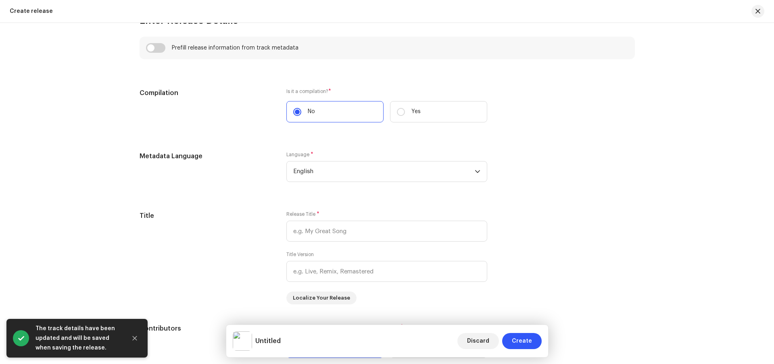
scroll to position [618, 0]
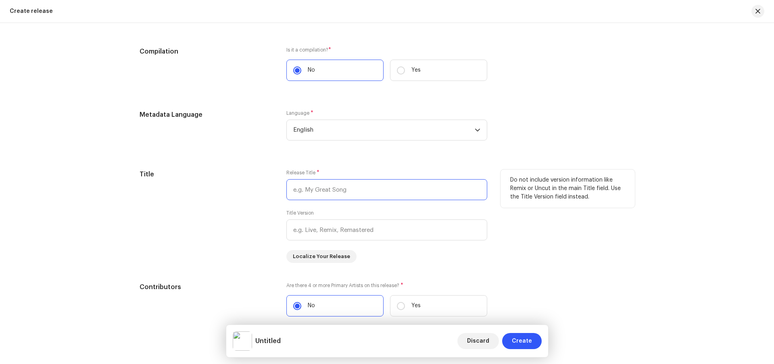
click at [355, 191] on input "text" at bounding box center [386, 189] width 201 height 21
paste input "Urgent News"
type input "Urgent News"
click at [345, 233] on input "text" at bounding box center [386, 230] width 201 height 21
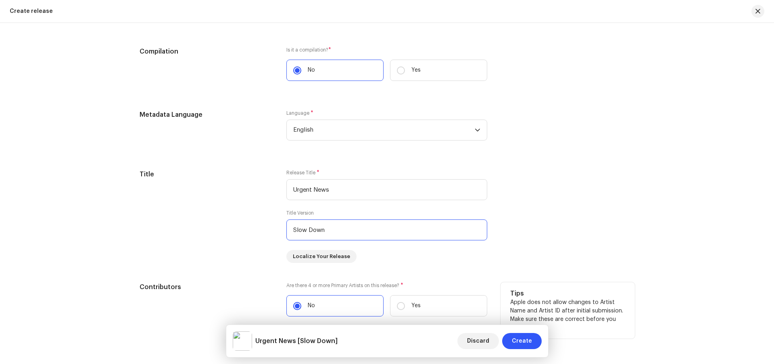
type input "Slow Down"
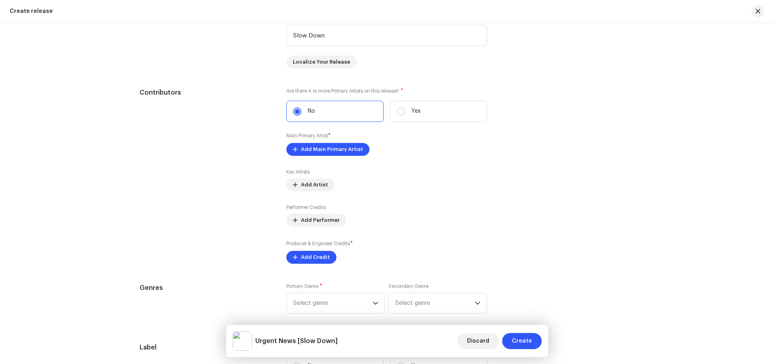
scroll to position [818, 0]
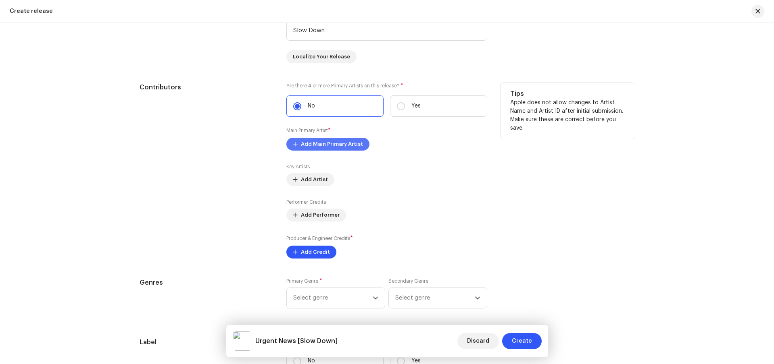
click at [323, 145] on span "Add Main Primary Artist" at bounding box center [332, 144] width 62 height 16
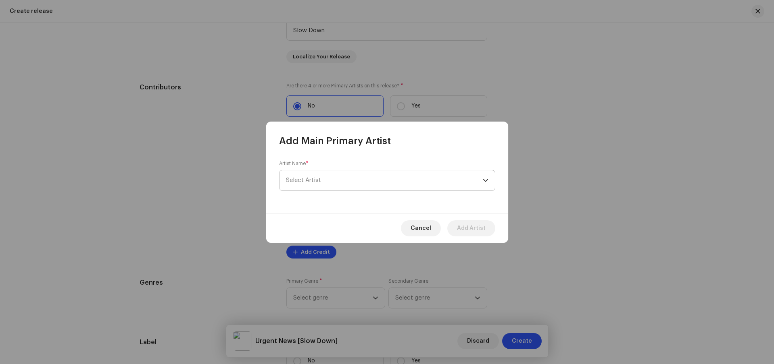
click at [340, 181] on span "Select Artist" at bounding box center [384, 181] width 197 height 20
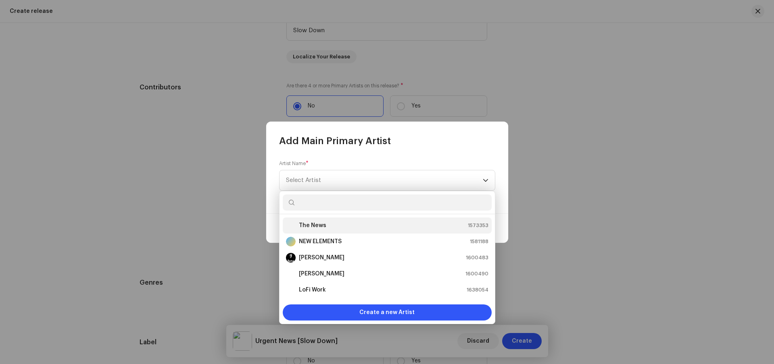
click at [327, 222] on div "The News 1573353" at bounding box center [387, 226] width 202 height 10
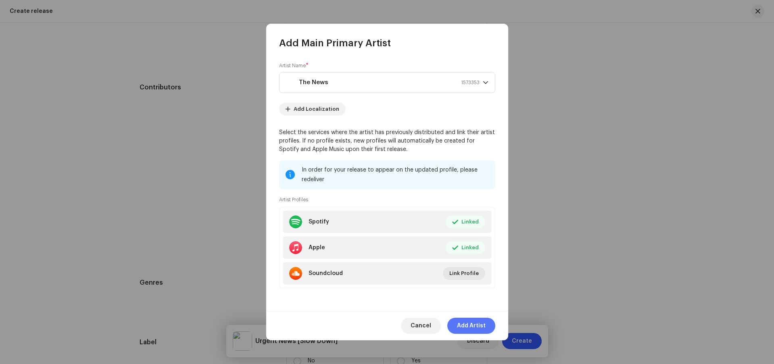
click at [473, 324] on span "Add Artist" at bounding box center [471, 326] width 29 height 16
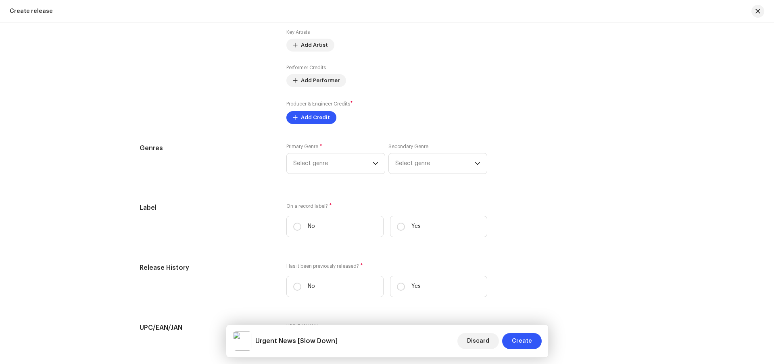
scroll to position [994, 0]
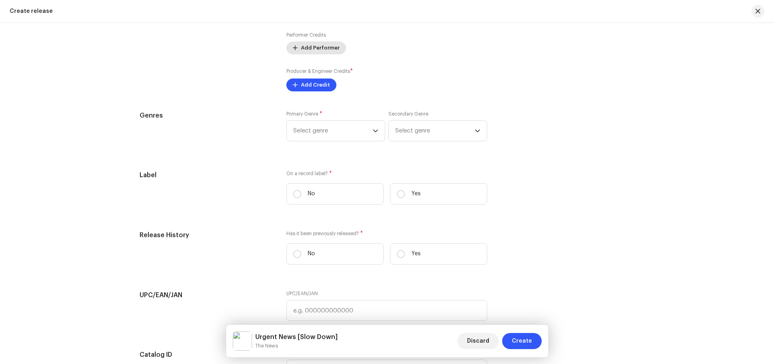
click at [307, 45] on span "Add Performer" at bounding box center [320, 48] width 39 height 16
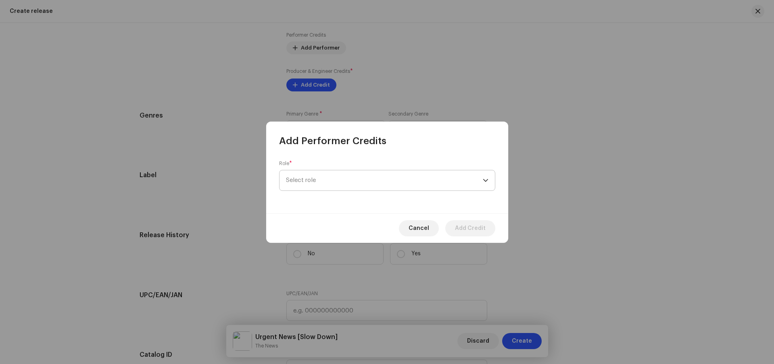
click at [381, 183] on span "Select role" at bounding box center [384, 181] width 197 height 20
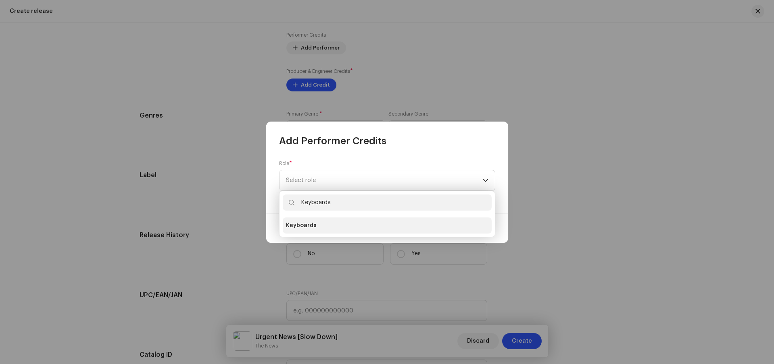
type input "Keyboards"
click at [305, 225] on span "Keyboards" at bounding box center [301, 226] width 31 height 8
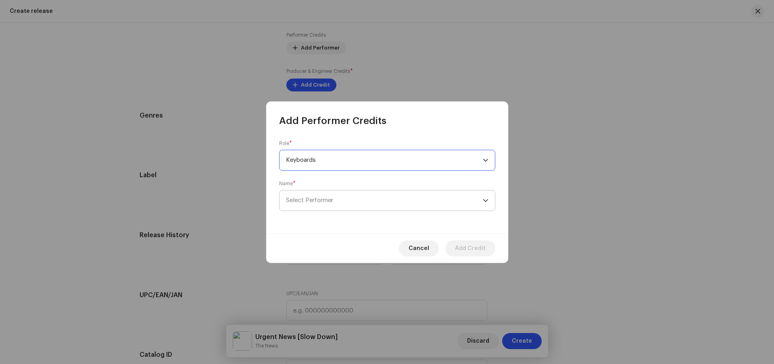
click at [318, 198] on span "Select Performer" at bounding box center [309, 201] width 47 height 6
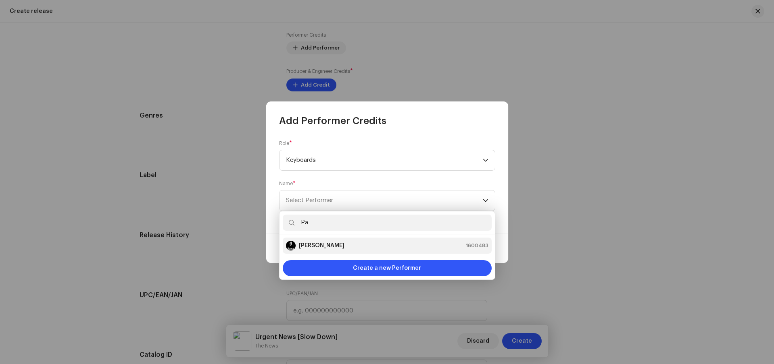
type input "Pa"
click at [313, 246] on strong "[PERSON_NAME]" at bounding box center [322, 246] width 46 height 8
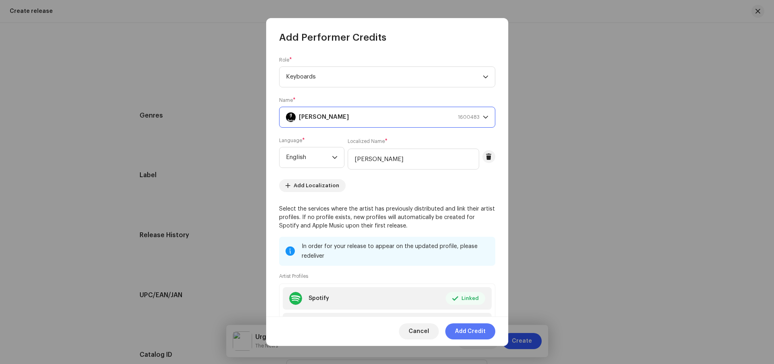
click at [470, 332] on span "Add Credit" at bounding box center [470, 332] width 31 height 16
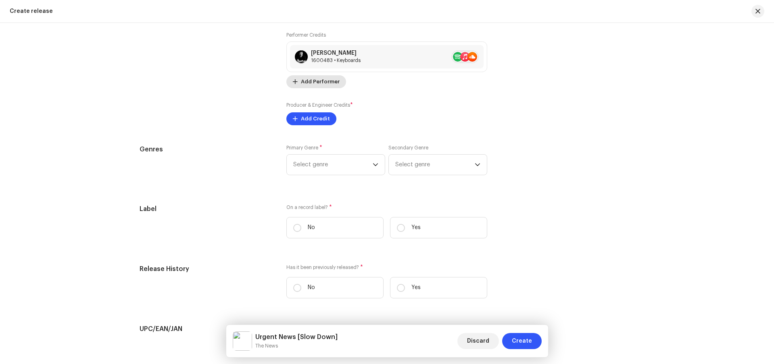
click at [318, 85] on span "Add Performer" at bounding box center [320, 82] width 39 height 16
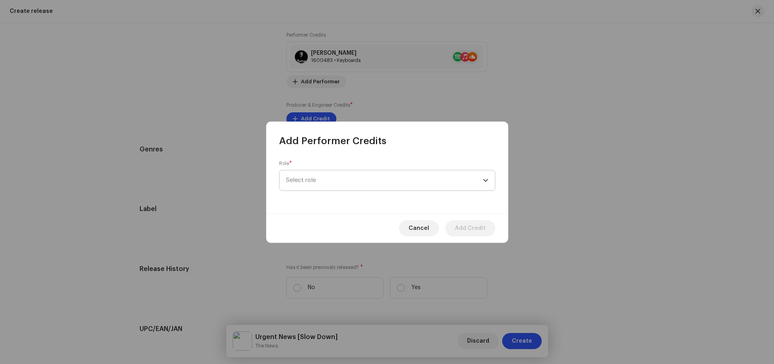
click at [332, 183] on span "Select role" at bounding box center [384, 181] width 197 height 20
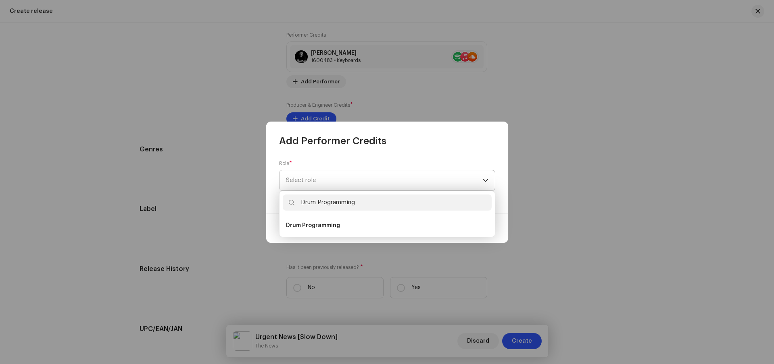
type input "Drum Programming"
click at [319, 224] on span "Drum Programming" at bounding box center [313, 226] width 54 height 8
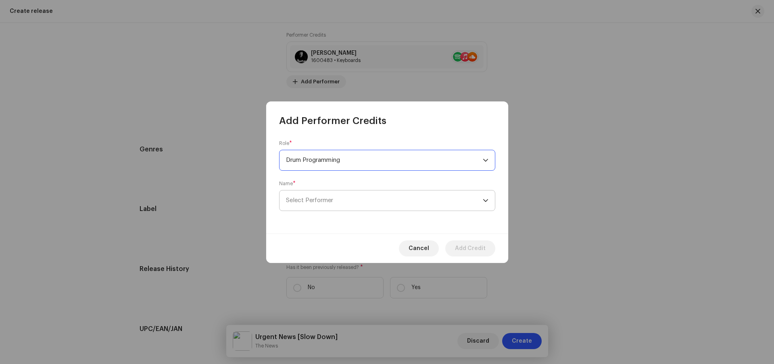
click at [318, 198] on span "Select Performer" at bounding box center [309, 201] width 47 height 6
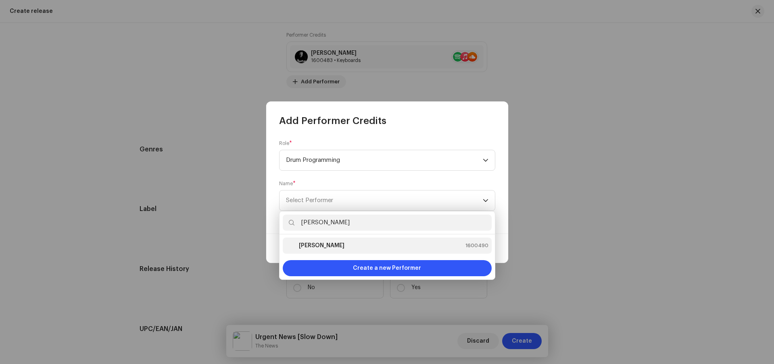
type input "[PERSON_NAME]"
click at [314, 246] on strong "[PERSON_NAME]" at bounding box center [322, 246] width 46 height 8
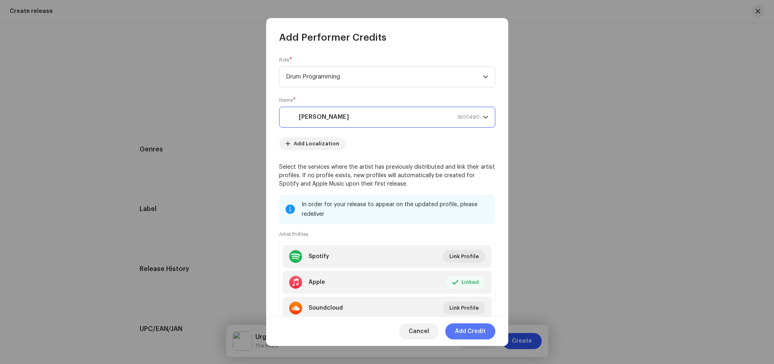
click at [470, 332] on span "Add Credit" at bounding box center [470, 332] width 31 height 16
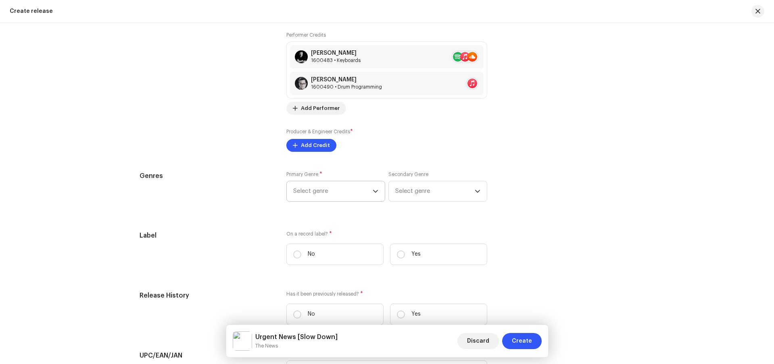
click at [344, 189] on span "Select genre" at bounding box center [332, 191] width 79 height 20
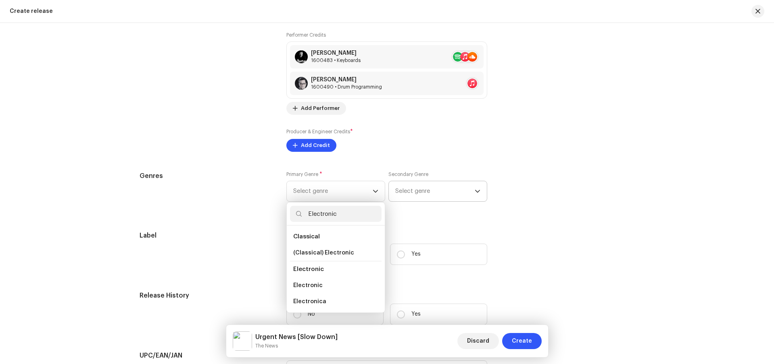
type input "Electronic"
click at [416, 193] on span "Select genre" at bounding box center [434, 191] width 79 height 20
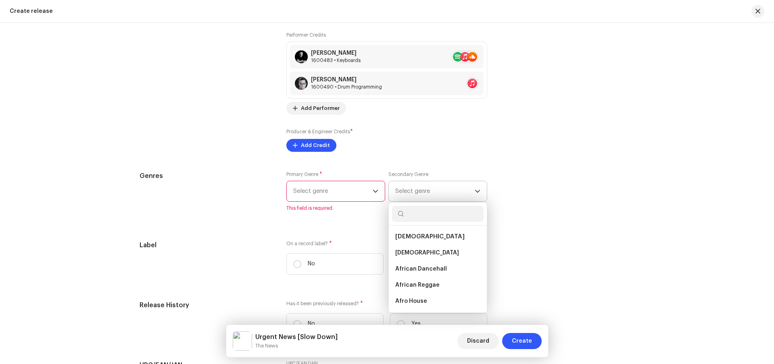
type input "World"
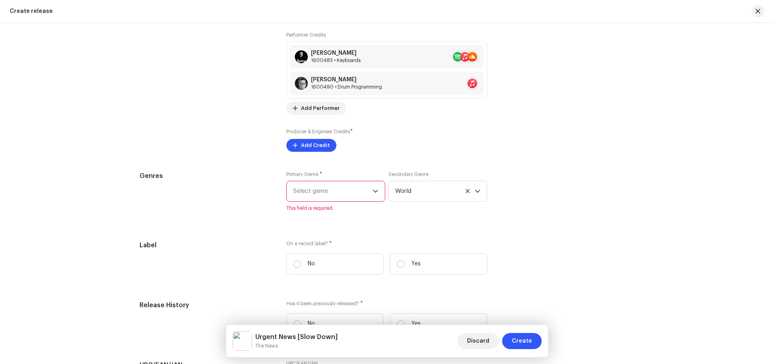
click at [311, 197] on span "Select genre" at bounding box center [332, 191] width 79 height 20
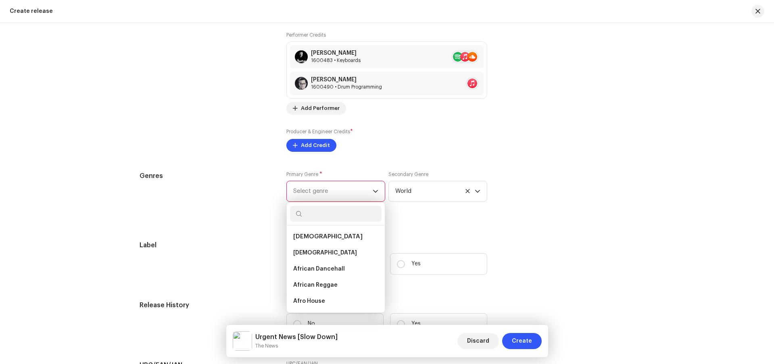
type input "Electronic"
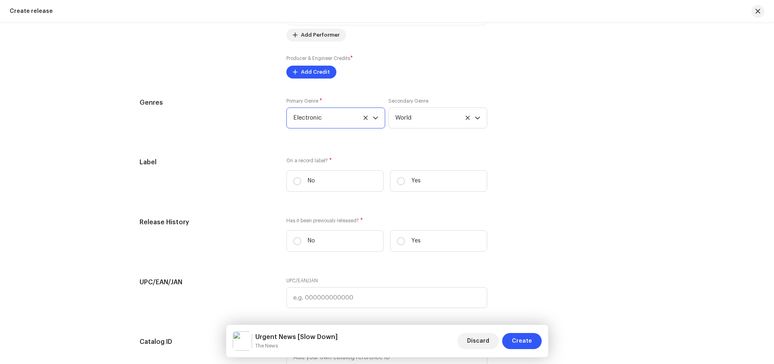
scroll to position [1109, 0]
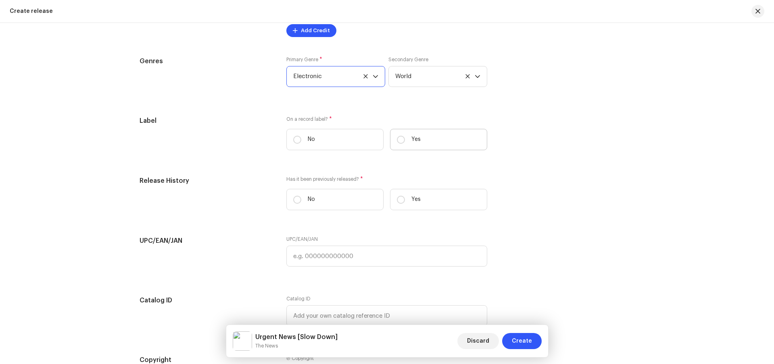
click at [427, 142] on label "Yes" at bounding box center [438, 139] width 97 height 21
click at [405, 142] on input "Yes" at bounding box center [401, 140] width 8 height 8
radio input "true"
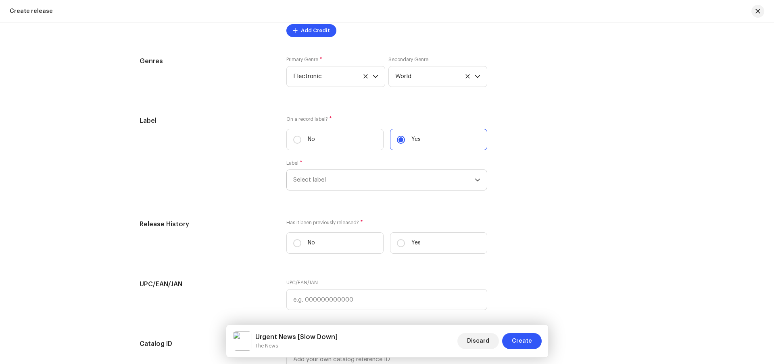
click at [404, 176] on span "Select label" at bounding box center [383, 180] width 181 height 20
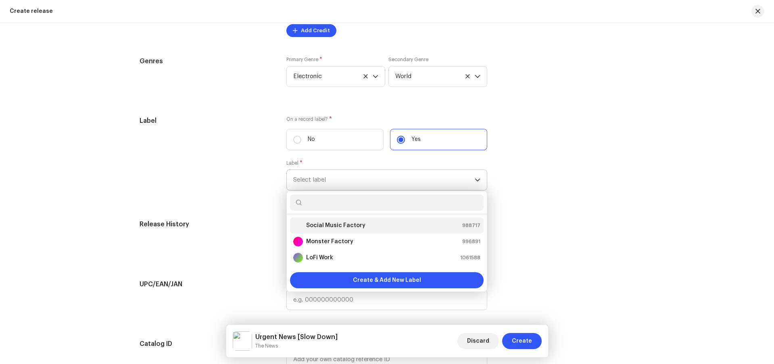
click at [390, 219] on li "Social Music Factory 988717" at bounding box center [387, 226] width 194 height 16
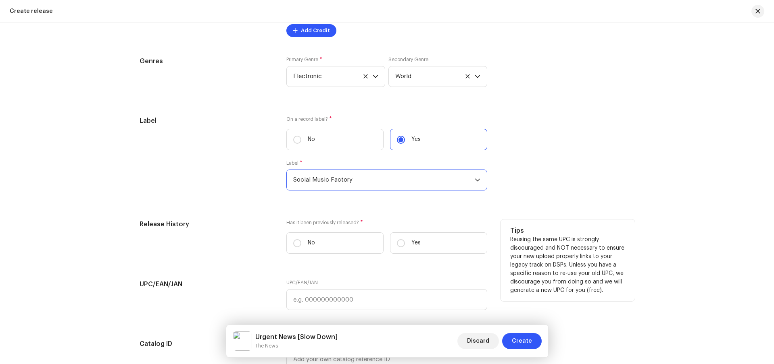
scroll to position [1158, 0]
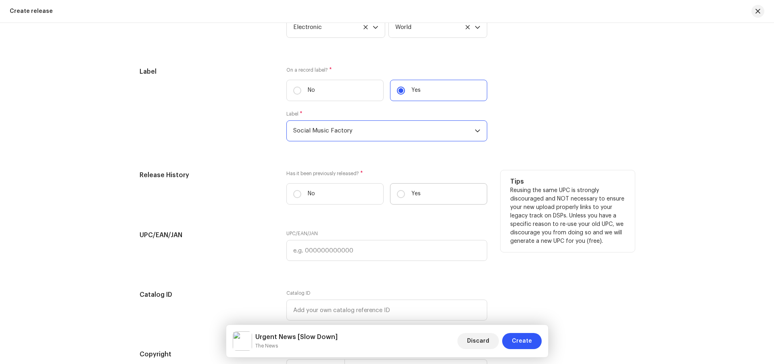
click at [428, 191] on label "Yes" at bounding box center [438, 193] width 97 height 21
click at [405, 191] on input "Yes" at bounding box center [401, 194] width 8 height 8
radio input "true"
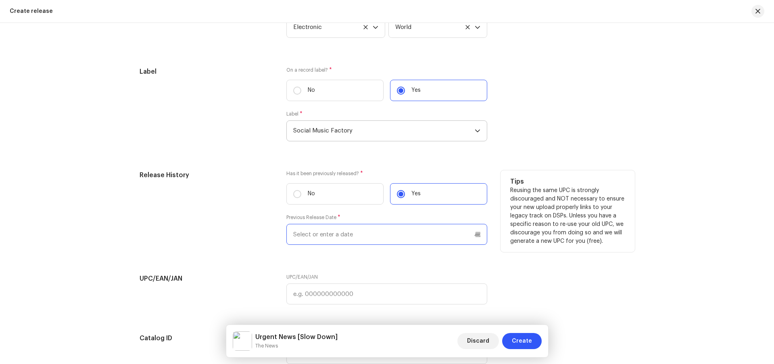
click at [347, 236] on input "text" at bounding box center [386, 234] width 201 height 21
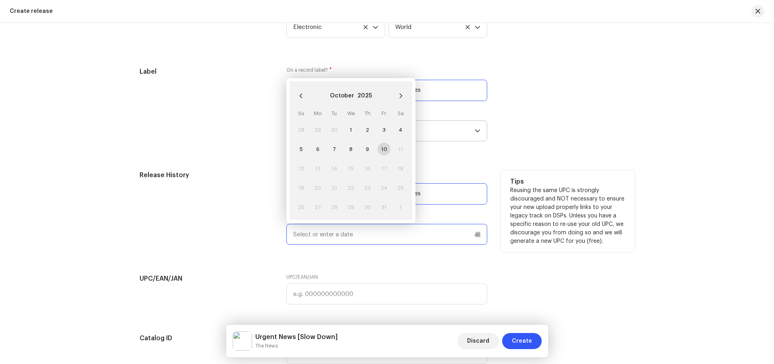
paste input "[DATE]"
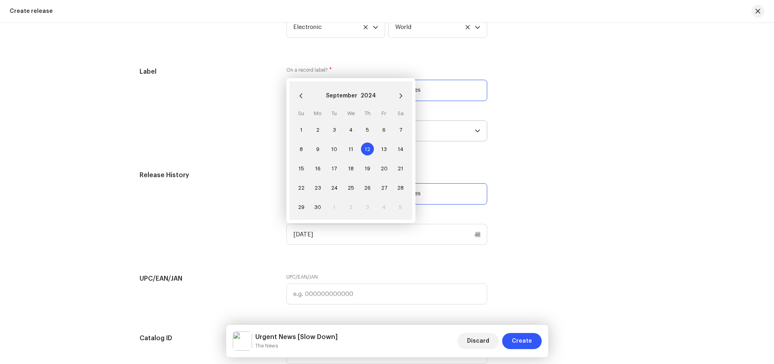
type input "[DATE]"
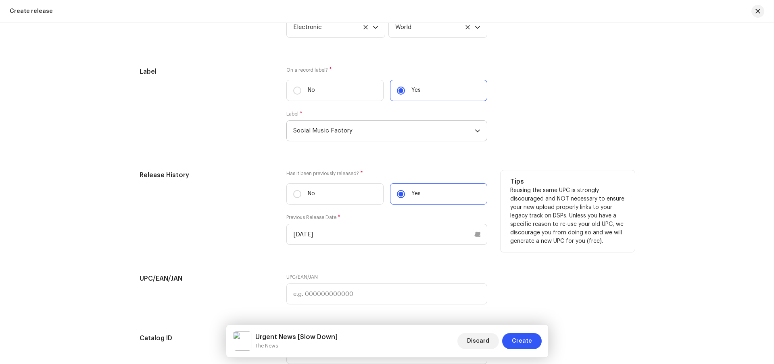
scroll to position [1345, 0]
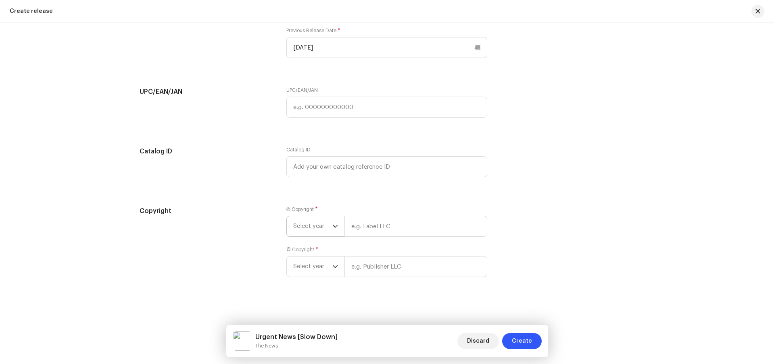
click at [313, 236] on span "Select year" at bounding box center [312, 226] width 39 height 20
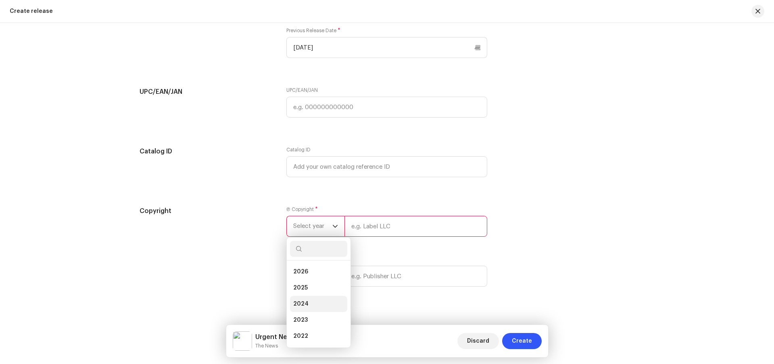
click at [306, 301] on li "2024" at bounding box center [318, 304] width 57 height 16
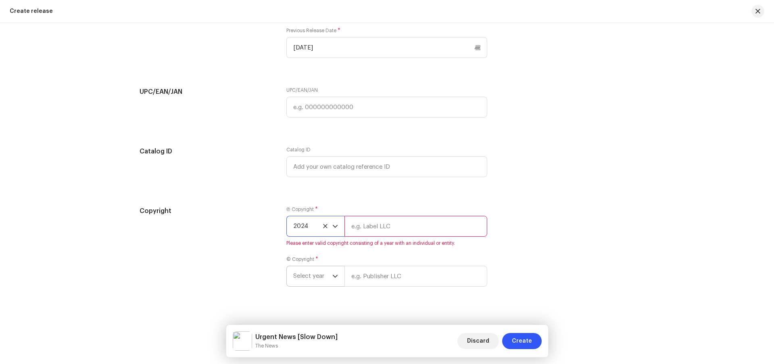
click at [309, 272] on span "Select year" at bounding box center [312, 276] width 39 height 20
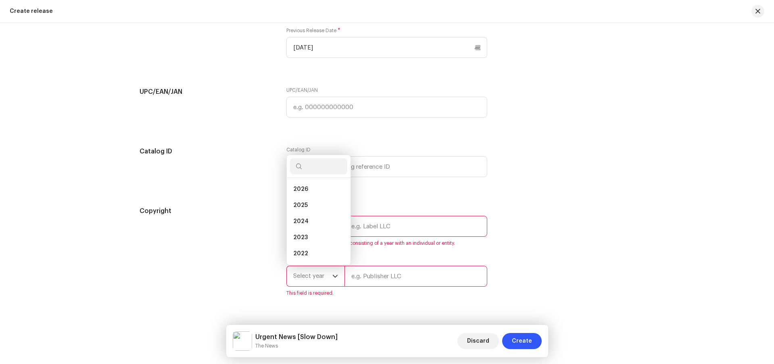
scroll to position [13, 0]
click at [306, 208] on li "2024" at bounding box center [318, 209] width 57 height 16
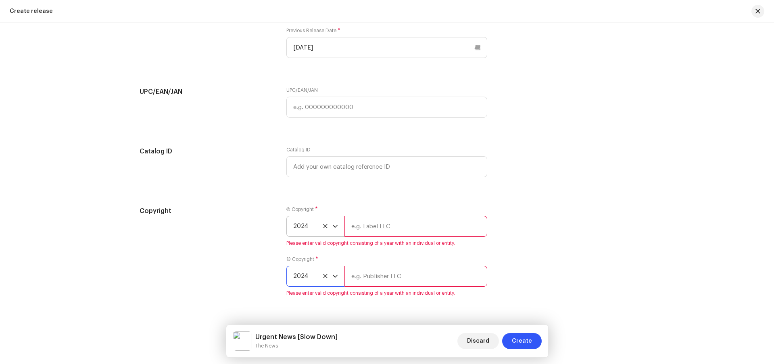
click at [372, 229] on input "text" at bounding box center [415, 226] width 143 height 21
type input "Social Music Factory"
click at [374, 277] on input "text" at bounding box center [415, 276] width 143 height 21
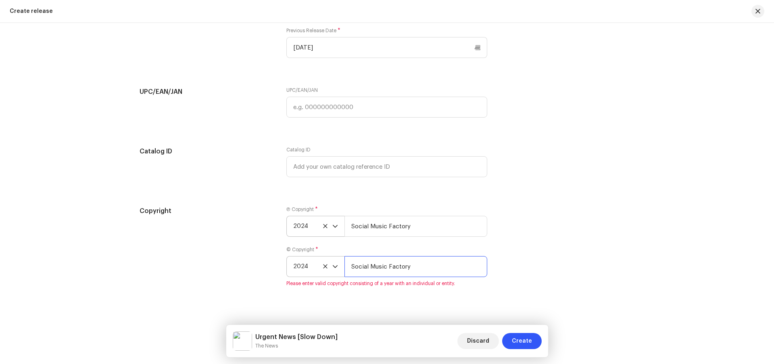
type input "Social Music Factory"
click at [545, 262] on div "Copyright Ⓟ Copyright * 2024 Social Music Factory © Copyright * 2024 Social Mus…" at bounding box center [386, 251] width 495 height 90
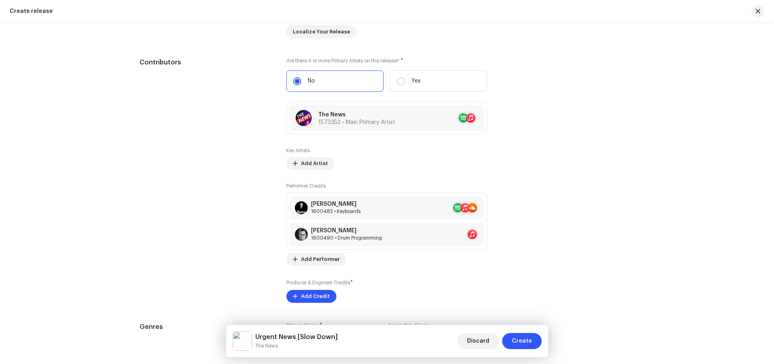
scroll to position [957, 0]
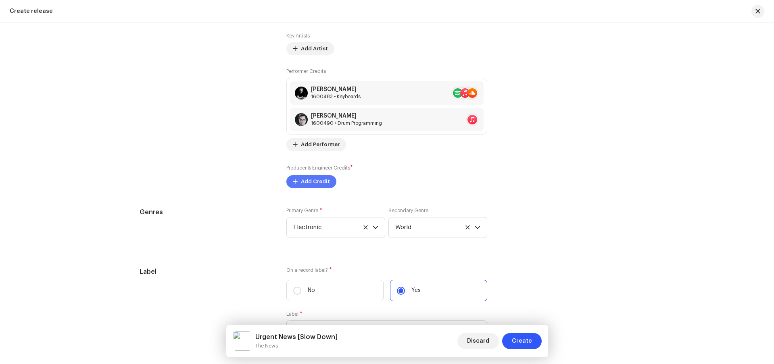
click at [302, 183] on span "Add Credit" at bounding box center [315, 182] width 29 height 16
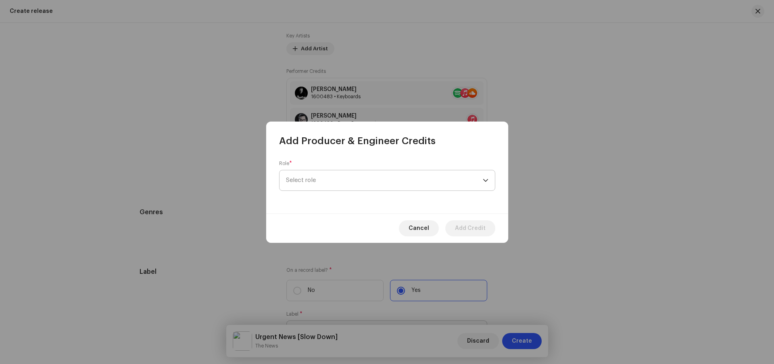
click at [315, 183] on span "Select role" at bounding box center [384, 181] width 197 height 20
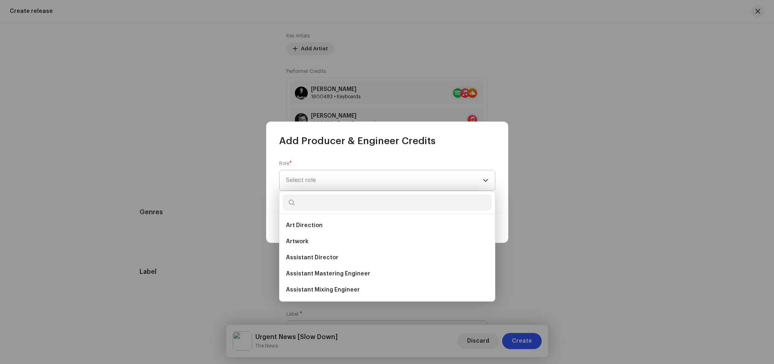
scroll to position [255, 0]
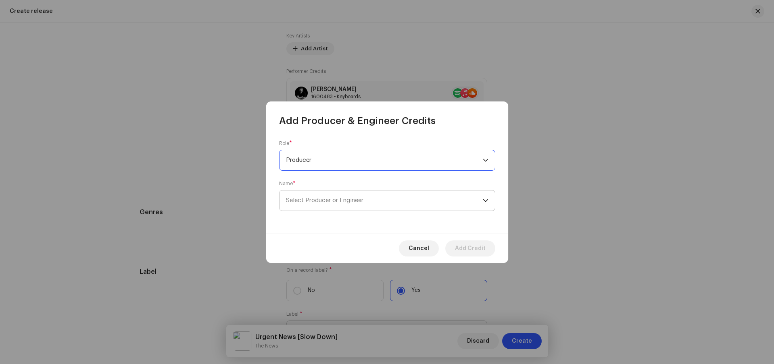
click at [331, 198] on span "Select Producer or Engineer" at bounding box center [324, 201] width 77 height 6
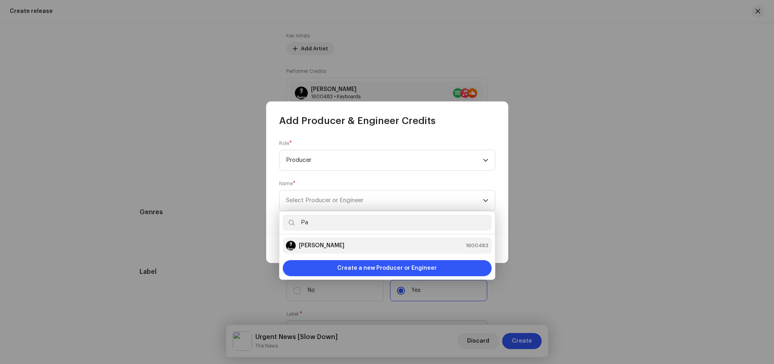
type input "Pa"
click at [313, 246] on strong "[PERSON_NAME]" at bounding box center [322, 246] width 46 height 8
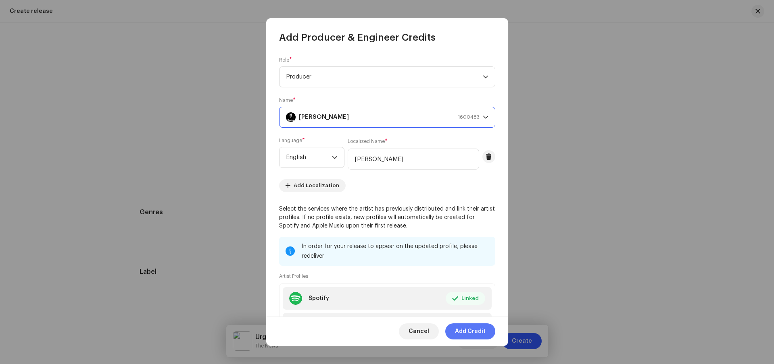
click at [470, 332] on span "Add Credit" at bounding box center [470, 332] width 31 height 16
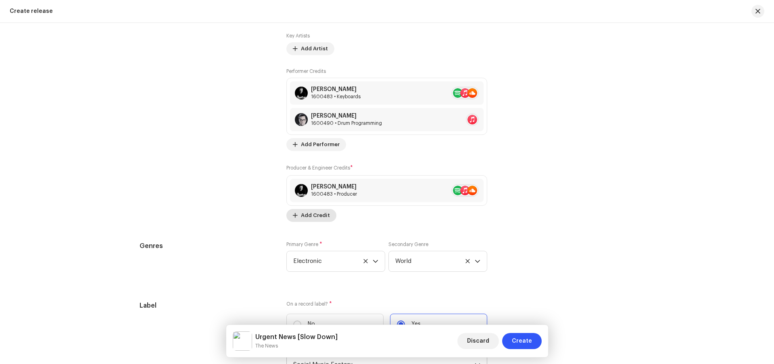
click at [317, 219] on span "Add Credit" at bounding box center [315, 216] width 29 height 16
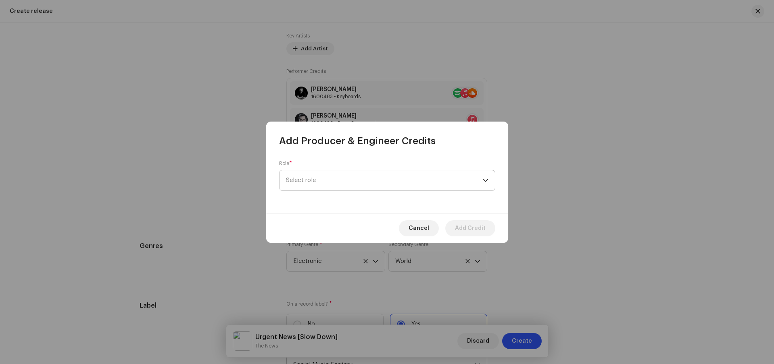
click at [342, 184] on span "Select role" at bounding box center [384, 181] width 197 height 20
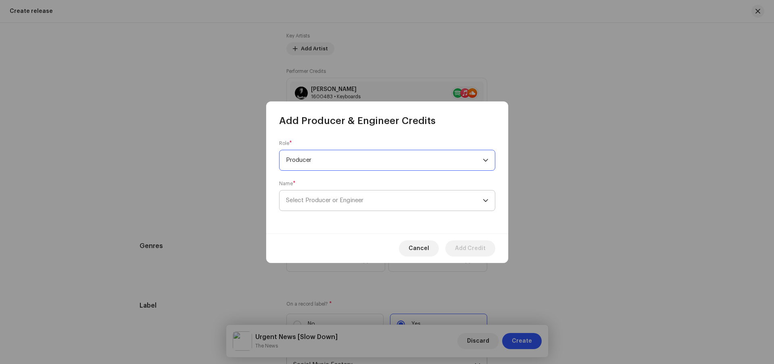
click at [331, 198] on span "Select Producer or Engineer" at bounding box center [324, 201] width 77 height 6
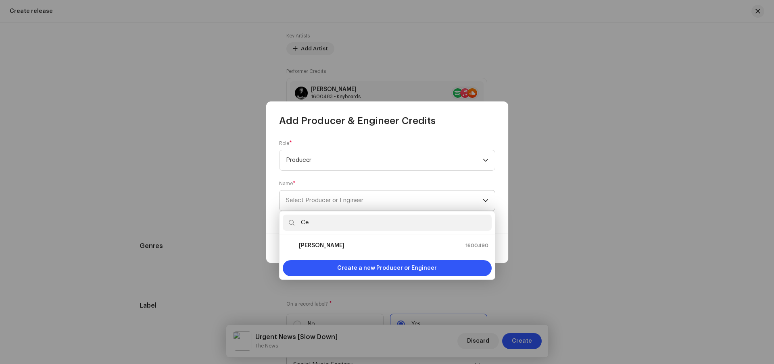
type input "Ce"
click at [310, 246] on strong "[PERSON_NAME]" at bounding box center [322, 246] width 46 height 8
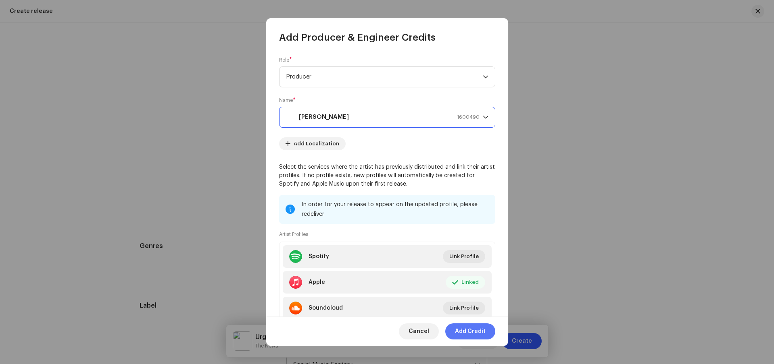
click at [471, 332] on span "Add Credit" at bounding box center [470, 332] width 31 height 16
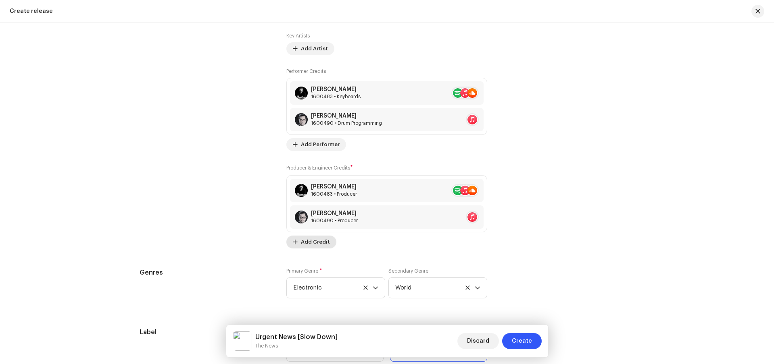
click at [301, 241] on span "Add Credit" at bounding box center [315, 242] width 29 height 16
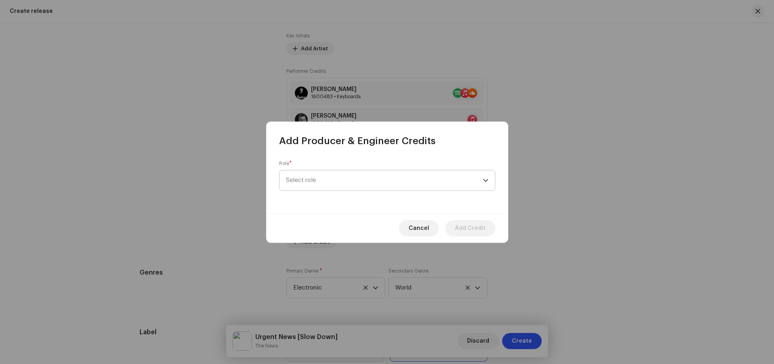
click at [360, 180] on span "Select role" at bounding box center [384, 181] width 197 height 20
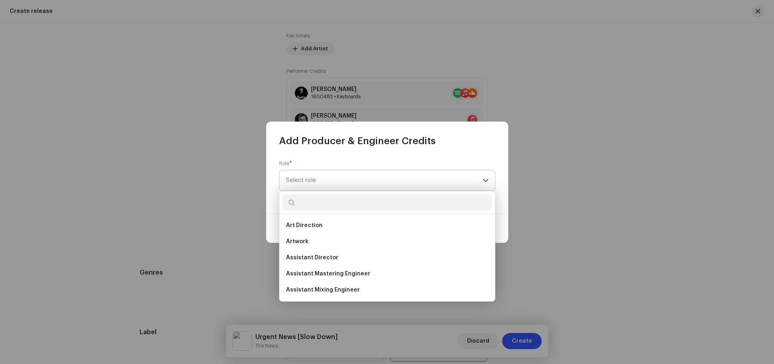
scroll to position [190, 0]
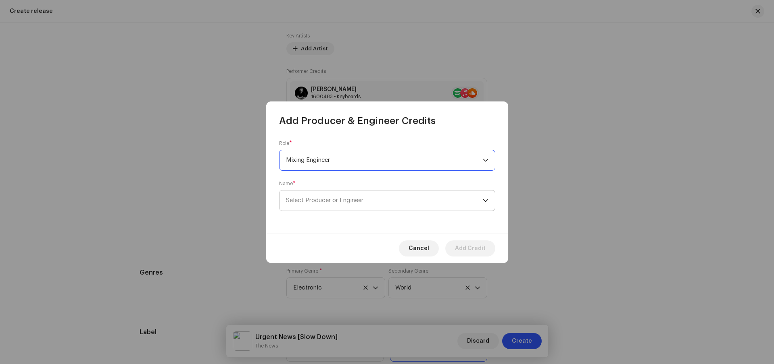
click at [331, 198] on span "Select Producer or Engineer" at bounding box center [324, 201] width 77 height 6
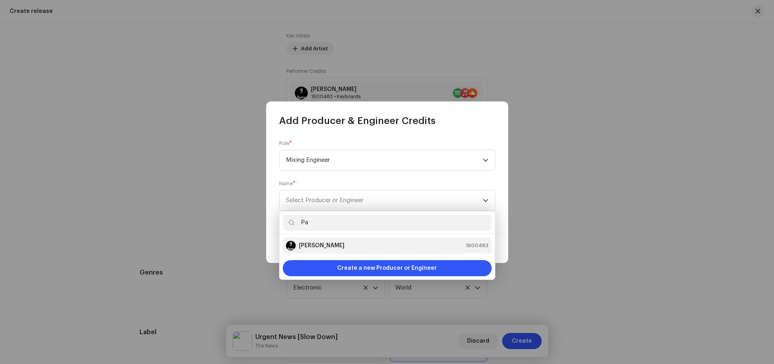
type input "Pa"
click at [313, 246] on strong "[PERSON_NAME]" at bounding box center [322, 246] width 46 height 8
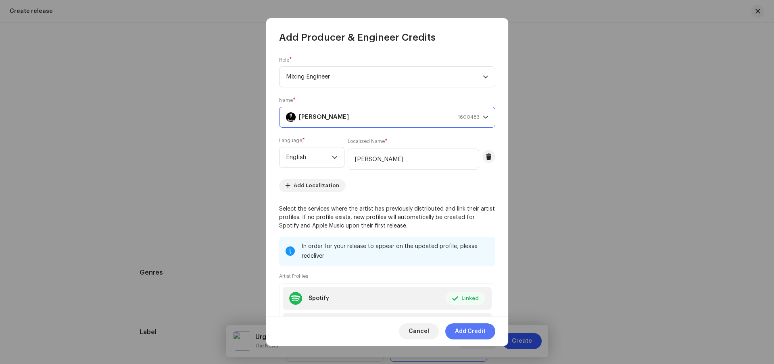
click at [472, 332] on span "Add Credit" at bounding box center [470, 332] width 31 height 16
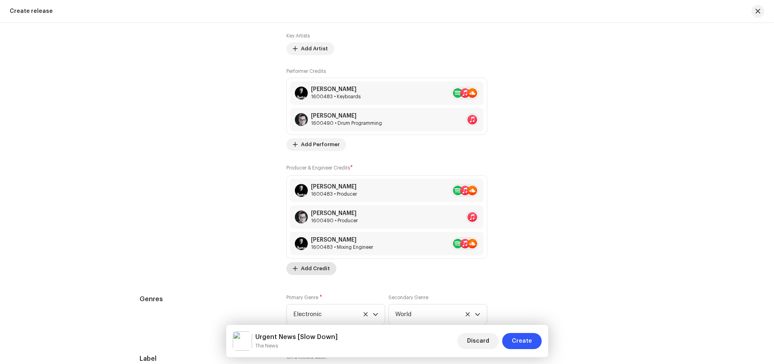
click at [329, 270] on button "Add Credit" at bounding box center [311, 268] width 50 height 13
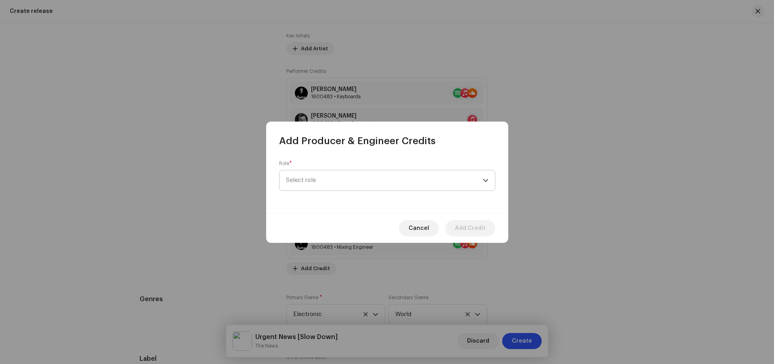
click at [335, 189] on span "Select role" at bounding box center [384, 181] width 197 height 20
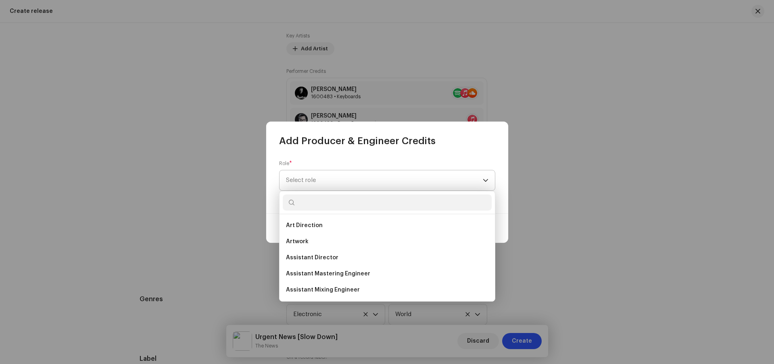
scroll to position [158, 0]
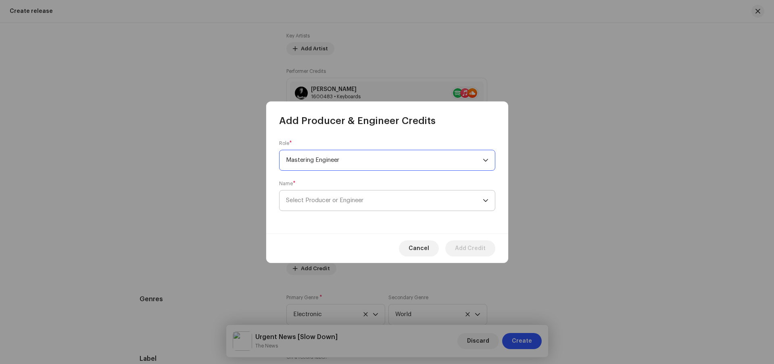
click at [329, 202] on span "Select Producer or Engineer" at bounding box center [324, 201] width 77 height 6
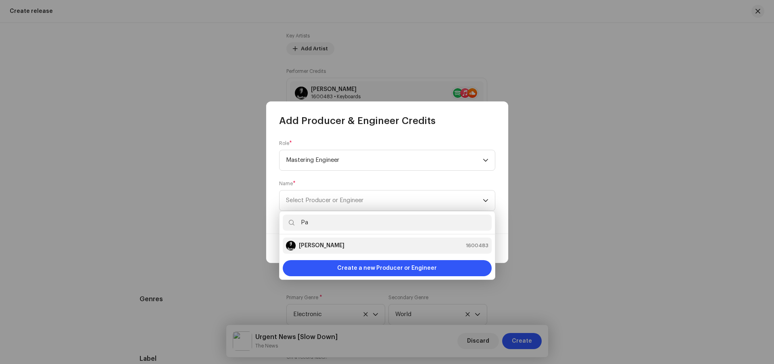
type input "Pa"
click at [313, 246] on strong "[PERSON_NAME]" at bounding box center [322, 246] width 46 height 8
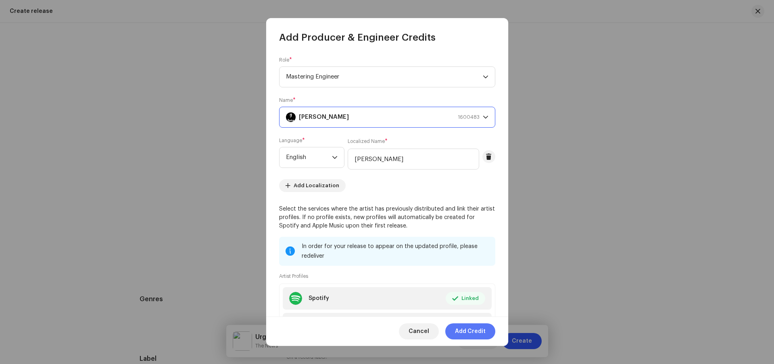
click at [471, 331] on span "Add Credit" at bounding box center [470, 332] width 31 height 16
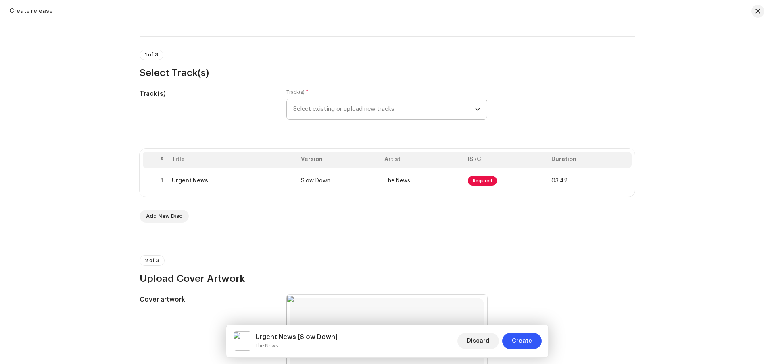
scroll to position [3, 0]
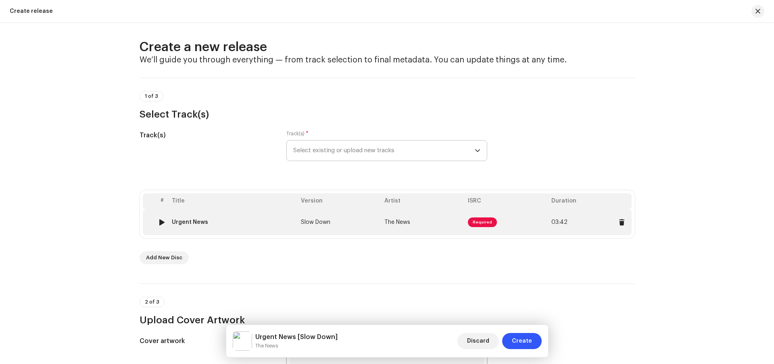
click at [481, 221] on span "Required" at bounding box center [482, 223] width 29 height 10
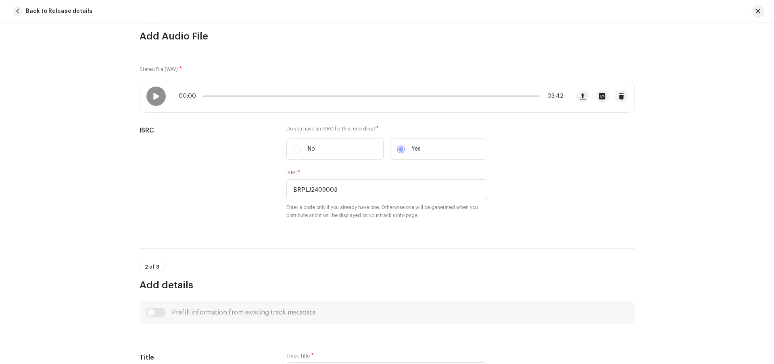
scroll to position [0, 0]
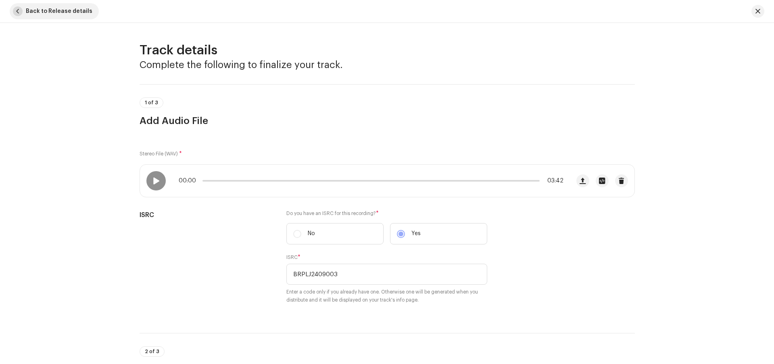
click at [70, 12] on span "Back to Release details" at bounding box center [59, 11] width 67 height 16
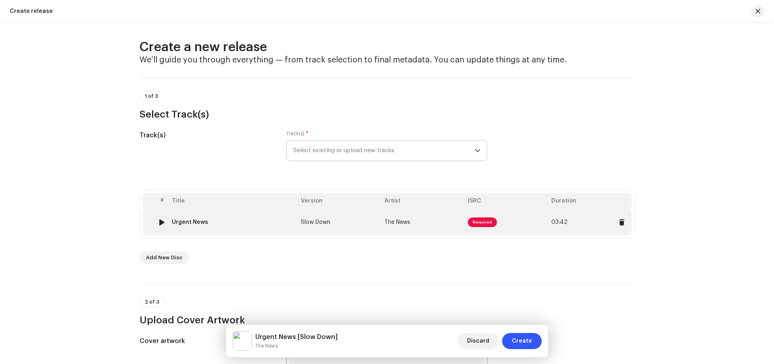
click at [479, 223] on span "Required" at bounding box center [482, 223] width 29 height 10
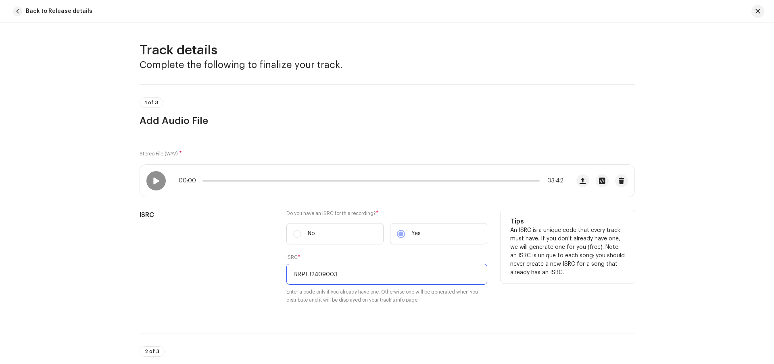
click at [352, 278] on input "BRPLJ2409003" at bounding box center [386, 274] width 201 height 21
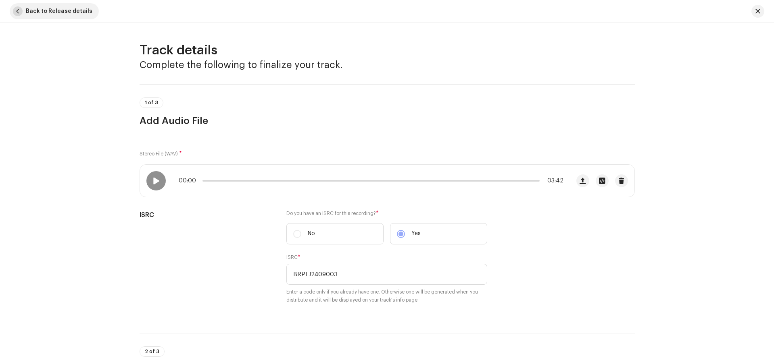
click at [33, 13] on span "Back to Release details" at bounding box center [59, 11] width 67 height 16
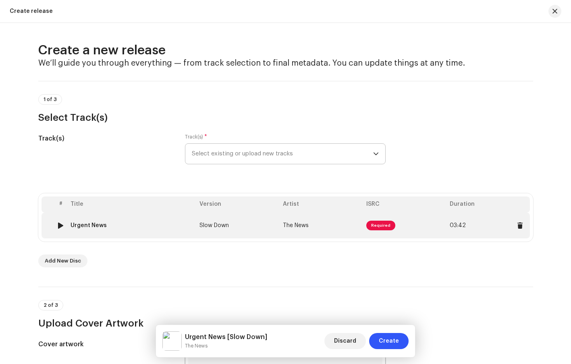
click at [347, 221] on td "The News" at bounding box center [321, 226] width 83 height 26
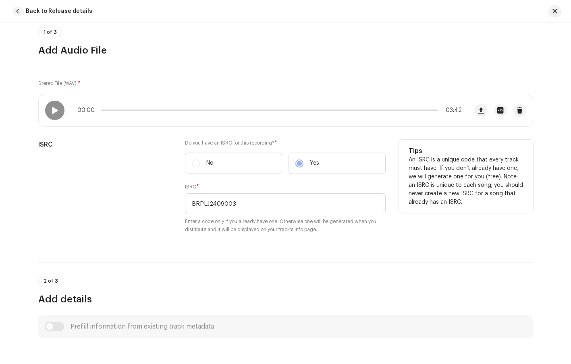
scroll to position [112, 0]
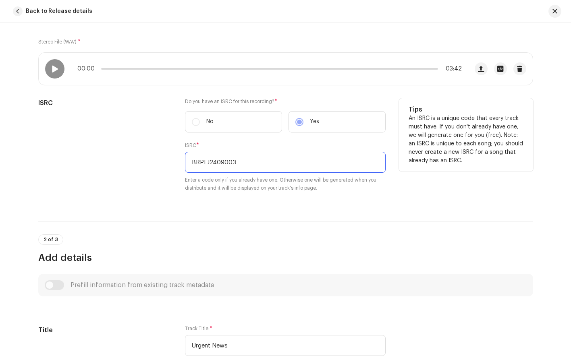
click at [255, 166] on input "BRPLJ2409003" at bounding box center [285, 162] width 201 height 21
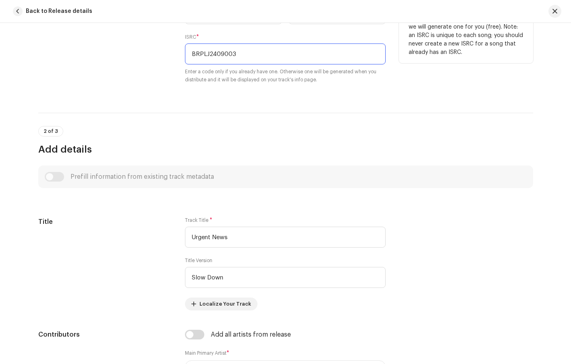
scroll to position [0, 0]
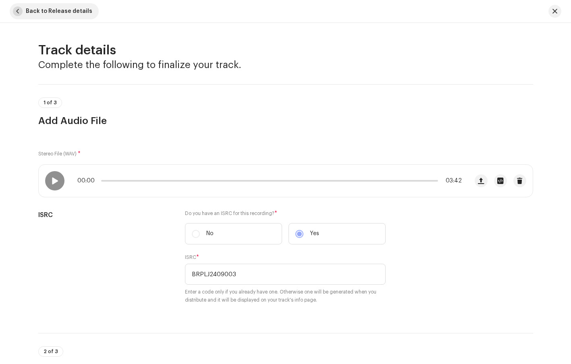
click at [21, 10] on span "button" at bounding box center [18, 11] width 10 height 10
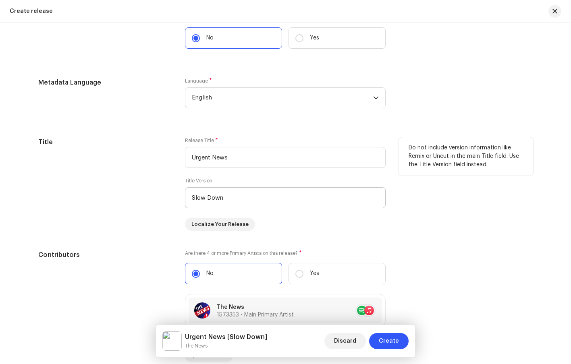
scroll to position [660, 0]
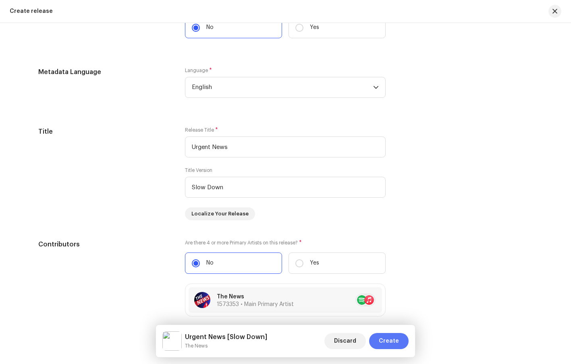
click at [396, 345] on span "Create" at bounding box center [389, 341] width 20 height 16
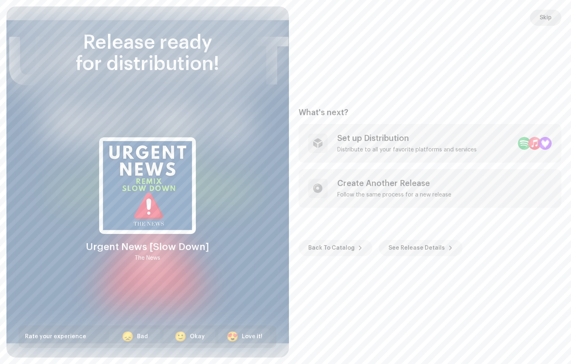
click at [546, 19] on span "Skip" at bounding box center [546, 18] width 12 height 16
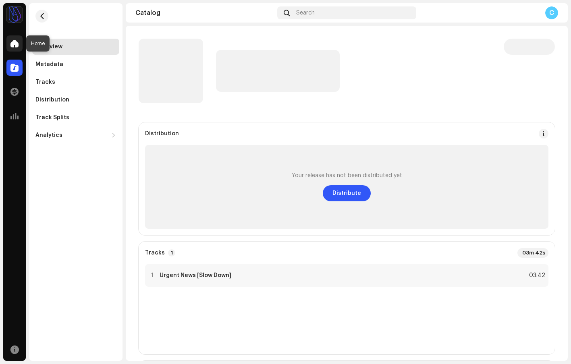
click at [16, 46] on span at bounding box center [14, 43] width 8 height 6
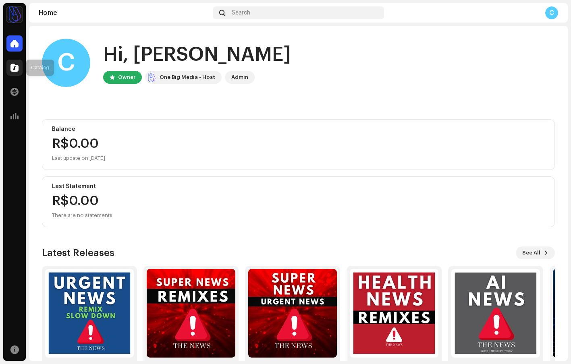
click at [11, 71] on span at bounding box center [14, 68] width 8 height 6
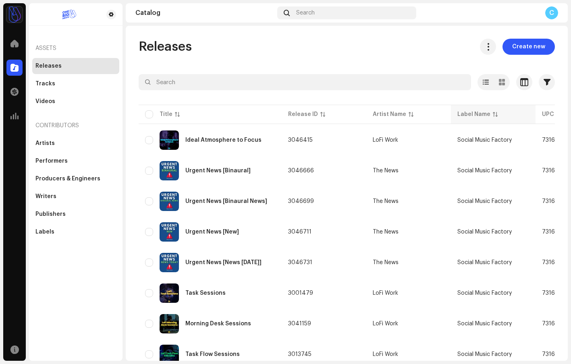
click at [473, 116] on div "Label Name" at bounding box center [474, 114] width 33 height 8
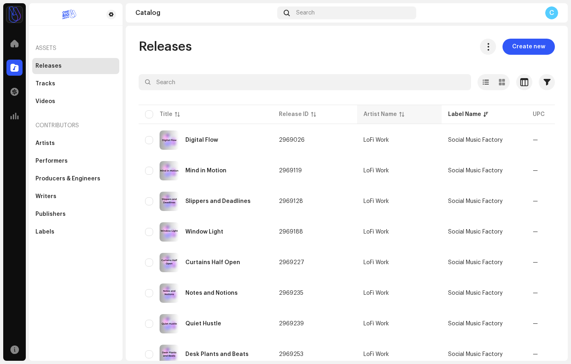
click at [364, 114] on div "Artist Name" at bounding box center [380, 114] width 33 height 8
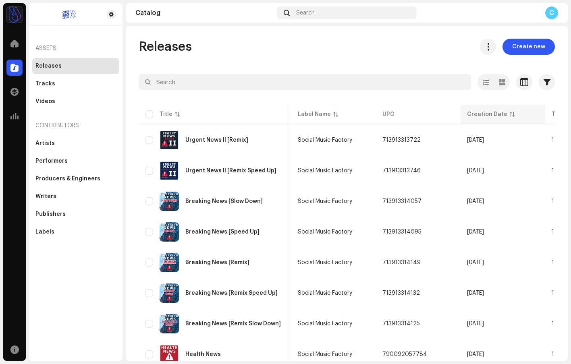
scroll to position [0, 164]
click at [491, 119] on th "Creation Date" at bounding box center [504, 114] width 85 height 19
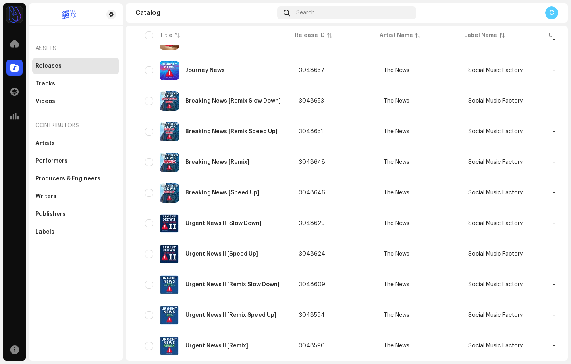
scroll to position [524, 0]
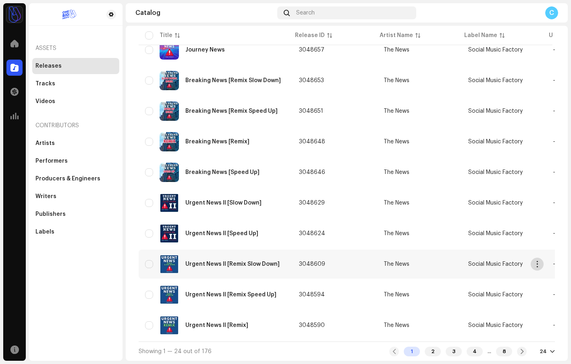
click at [541, 264] on button "button" at bounding box center [537, 264] width 13 height 13
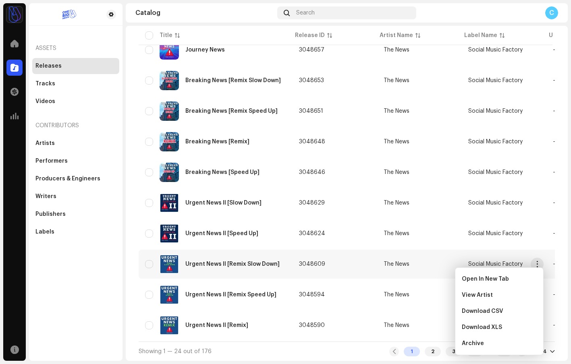
click at [249, 263] on div "Urgent News II [Remix Slow Down]" at bounding box center [232, 265] width 94 height 6
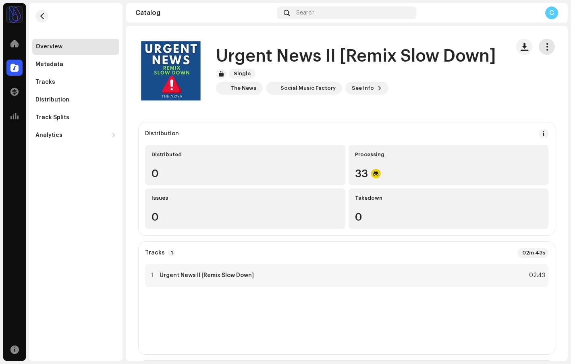
click at [544, 47] on span "button" at bounding box center [547, 47] width 8 height 6
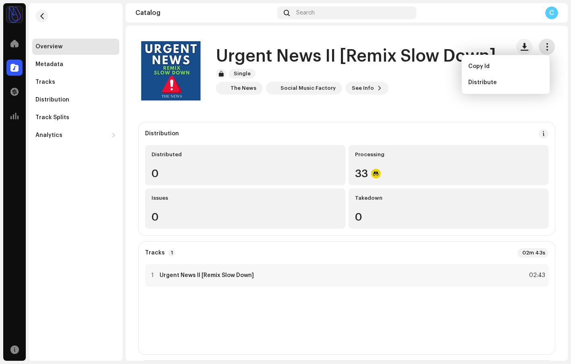
click at [543, 46] on span "button" at bounding box center [547, 47] width 8 height 6
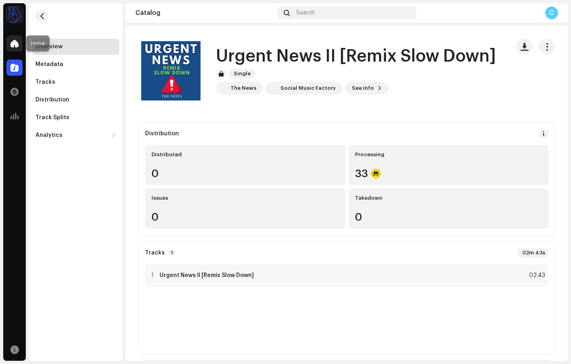
click at [13, 42] on span at bounding box center [14, 43] width 8 height 6
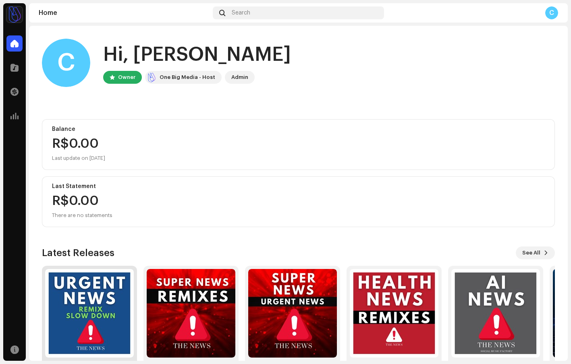
click at [85, 286] on img at bounding box center [89, 313] width 89 height 89
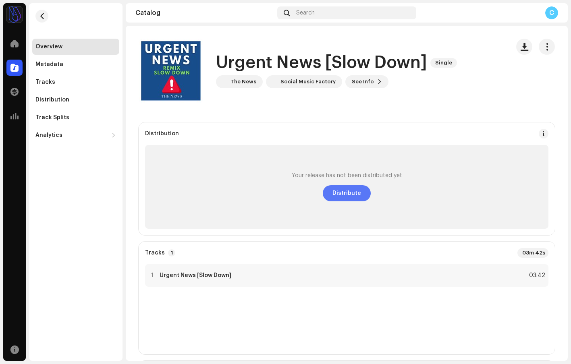
click at [350, 194] on span "Distribute" at bounding box center [347, 193] width 29 height 16
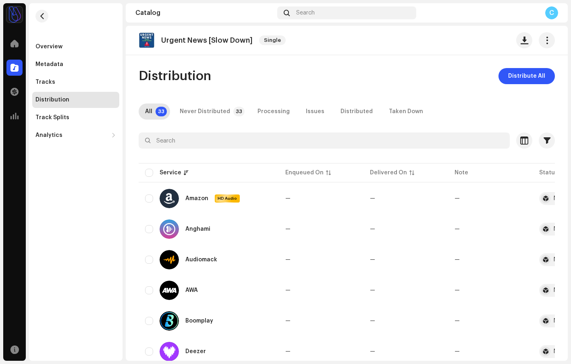
drag, startPoint x: 252, startPoint y: 41, endPoint x: 156, endPoint y: 40, distance: 95.1
click at [156, 40] on div "Urgent News [Slow Down] Single" at bounding box center [214, 40] width 150 height 16
copy div "Urgent News [Slow Down]"
click at [529, 79] on span "Distribute All" at bounding box center [526, 76] width 37 height 16
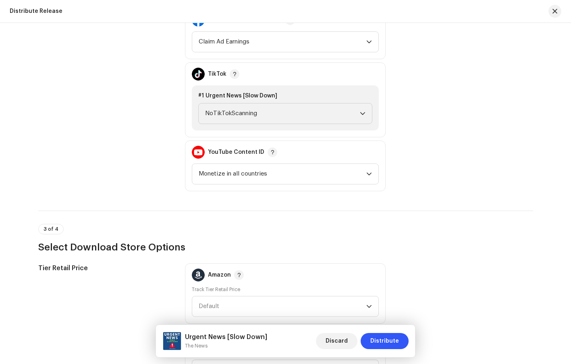
scroll to position [1016, 0]
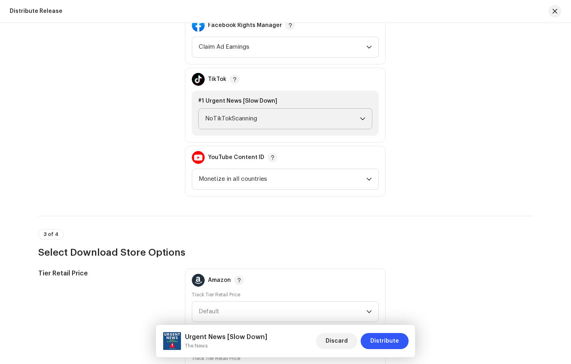
click at [269, 123] on span "NoTikTokScanning" at bounding box center [282, 119] width 155 height 20
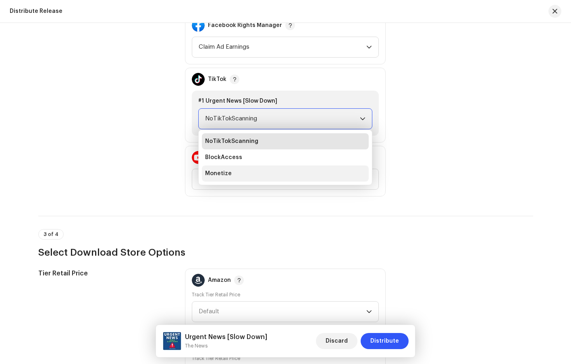
click at [266, 173] on li "Monetize" at bounding box center [285, 174] width 167 height 16
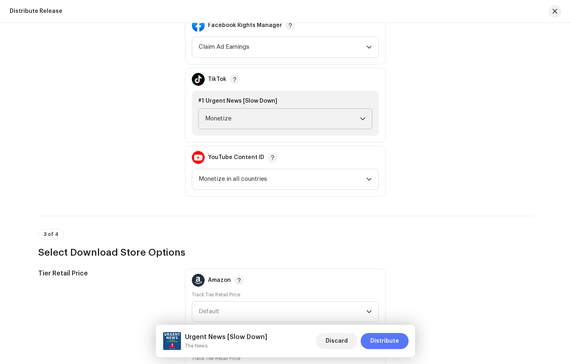
click at [381, 344] on span "Distribute" at bounding box center [384, 341] width 29 height 16
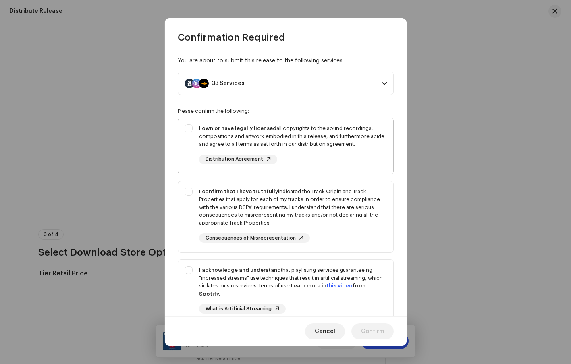
click at [329, 143] on div "I own or have legally licensed all copyrights to the sound recordings, composit…" at bounding box center [293, 137] width 188 height 24
checkbox input "true"
click at [329, 202] on div "I confirm that I have truthfully indicated the Track Origin and Track Propertie…" at bounding box center [293, 208] width 188 height 40
checkbox input "true"
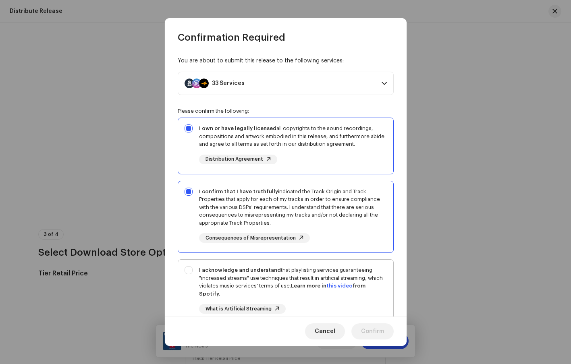
click at [352, 278] on div "I acknowledge and understand that playlisting services guaranteeing "increased …" at bounding box center [293, 281] width 188 height 31
checkbox input "true"
click at [379, 340] on div "Cancel Confirm" at bounding box center [286, 331] width 242 height 29
click at [381, 332] on span "Confirm" at bounding box center [372, 332] width 23 height 16
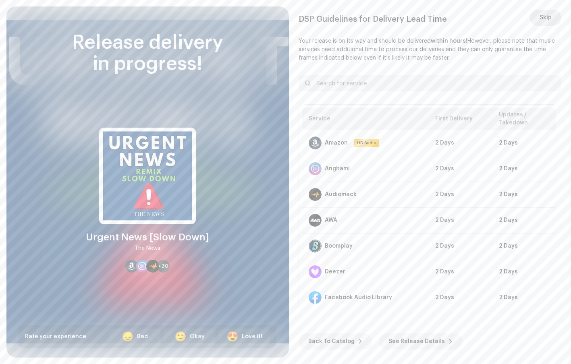
click at [546, 15] on span "Skip" at bounding box center [546, 18] width 12 height 16
